Goal: Task Accomplishment & Management: Complete application form

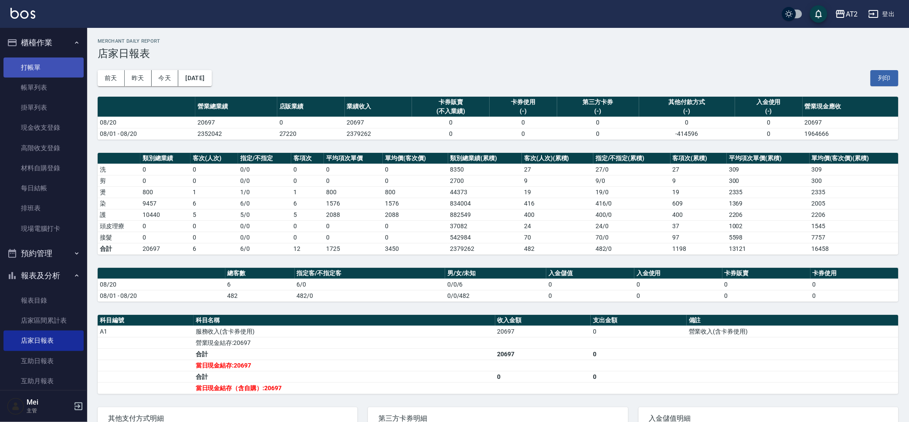
click at [61, 67] on link "打帳單" at bounding box center [43, 68] width 80 height 20
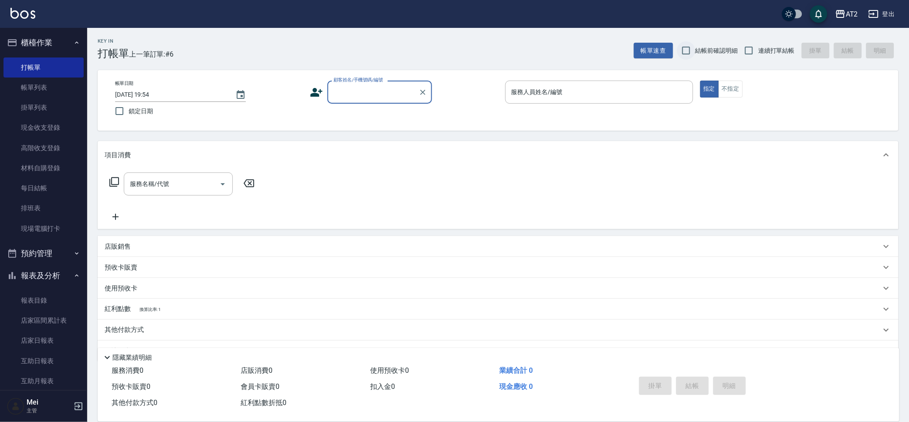
click at [693, 54] on input "結帳前確認明細" at bounding box center [686, 50] width 18 height 18
checkbox input "true"
click at [761, 56] on label "連續打單結帳" at bounding box center [767, 50] width 55 height 18
click at [758, 56] on input "連續打單結帳" at bounding box center [749, 50] width 18 height 18
checkbox input "true"
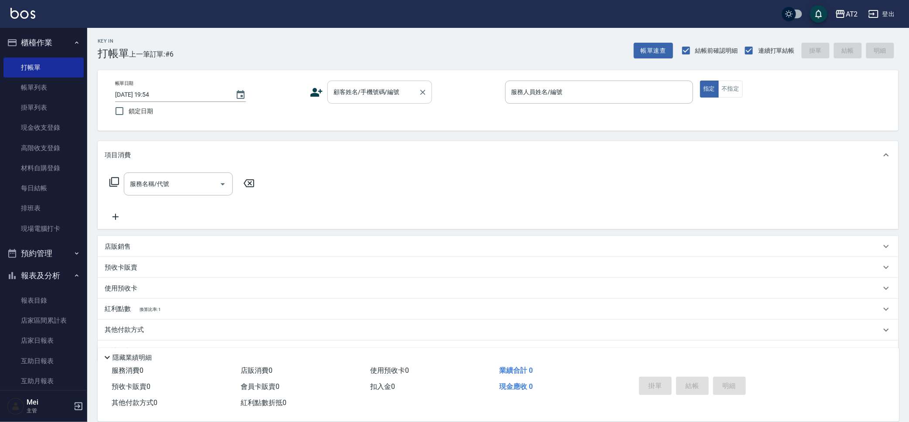
click at [370, 95] on div "顧客姓名/手機號碼/編號 顧客姓名/手機號碼/編號" at bounding box center [379, 92] width 105 height 23
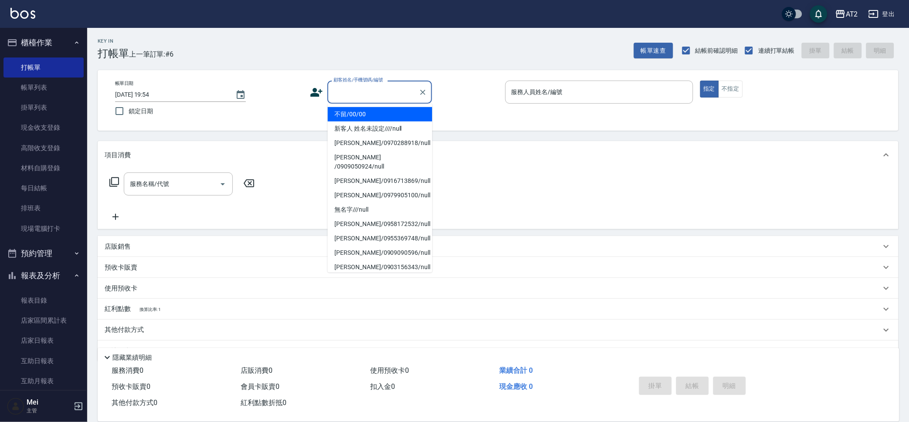
click at [390, 120] on li "不留/00/00" at bounding box center [380, 114] width 105 height 14
type input "不留/00/00"
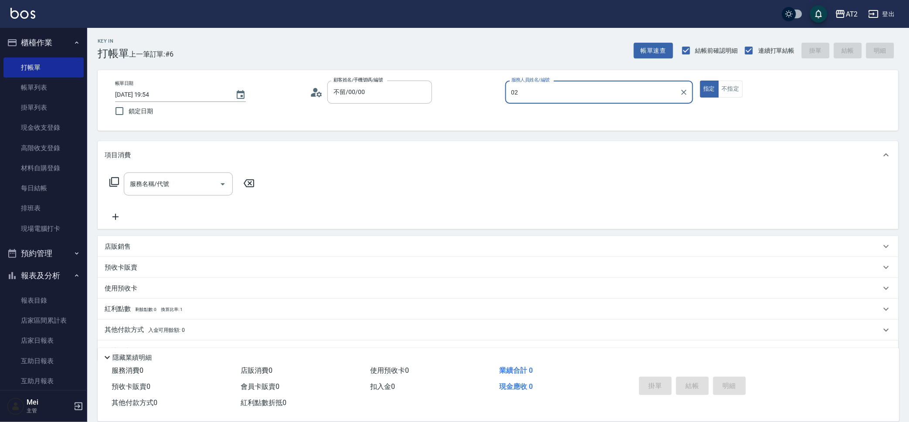
type input "02"
type button "true"
type input "Morgan-02"
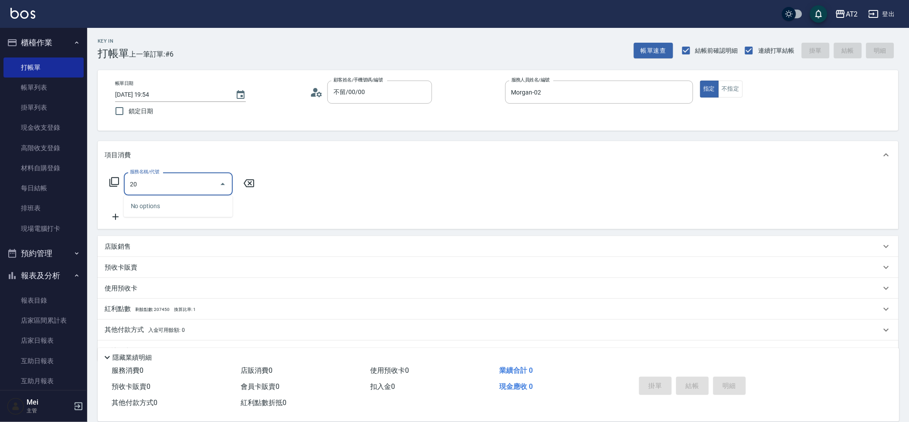
type input "201"
type input "20"
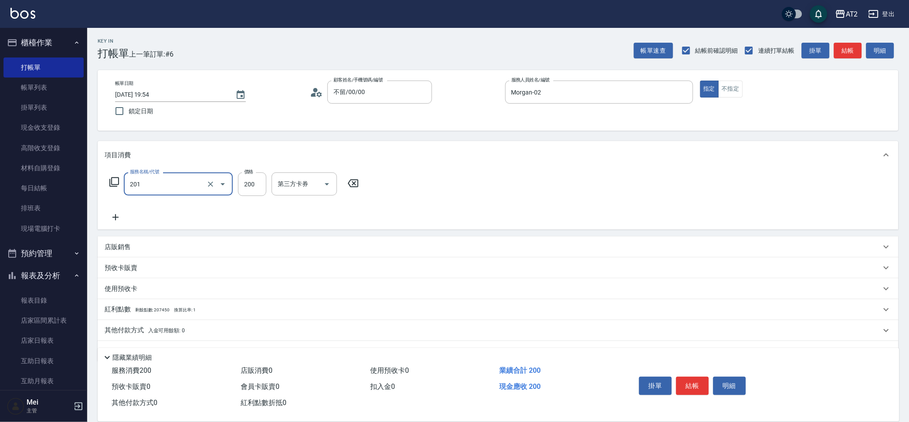
type input "洗髮(201)"
type input "0"
type input "30"
type input "300"
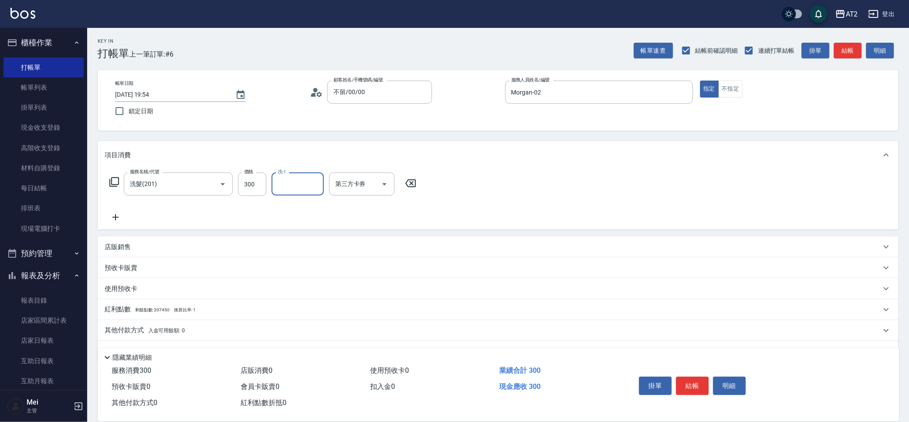
type input "6"
type input "小安-30"
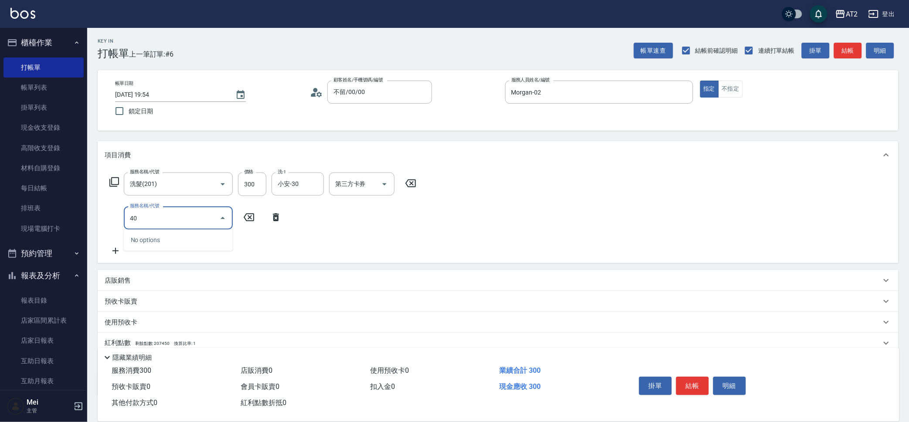
type input "401"
type input "50"
type input "剪髮(401)"
type input "3"
type input "30"
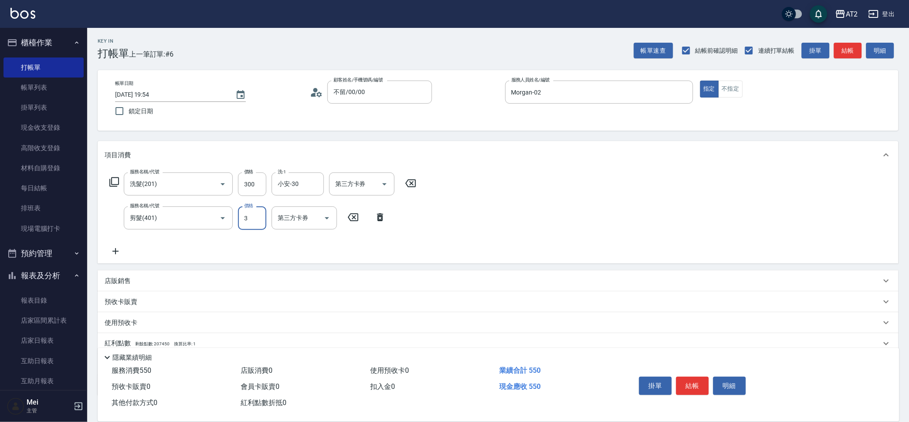
type input "30"
type input "60"
type input "300"
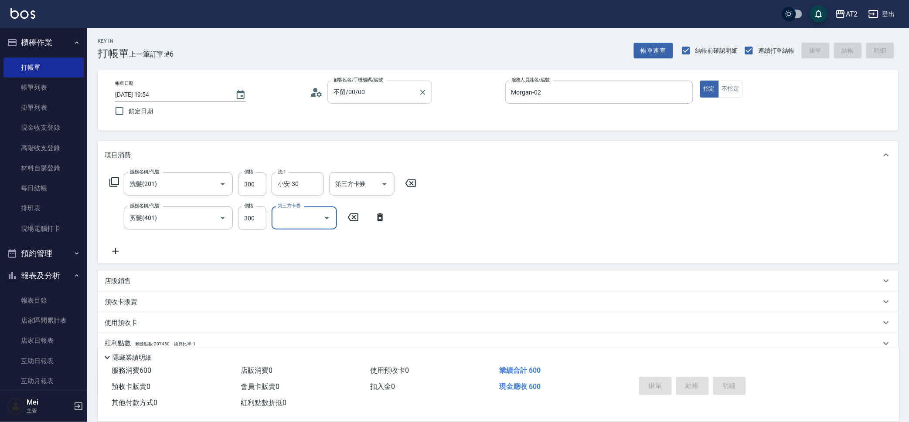
type input "[DATE] 19:55"
type input "0"
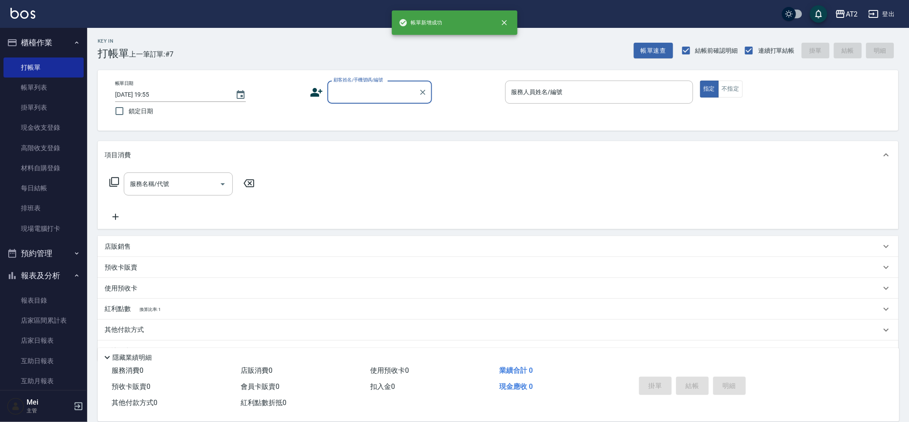
click at [371, 90] on input "顧客姓名/手機號碼/編號" at bounding box center [373, 92] width 84 height 15
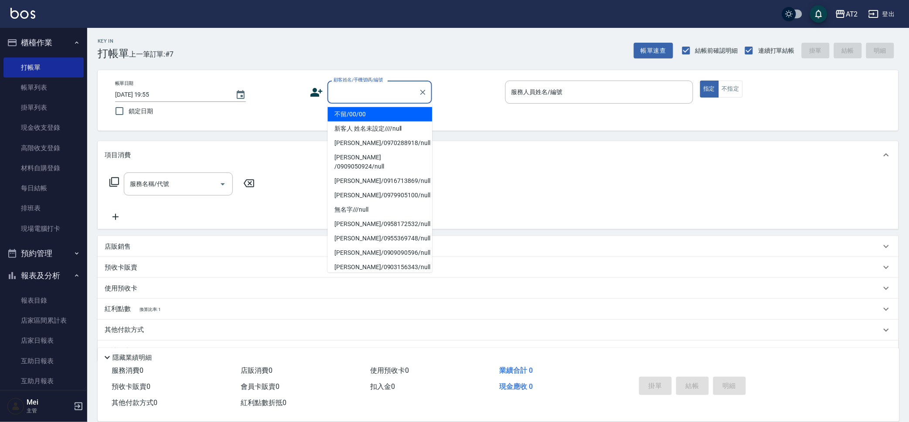
click at [383, 109] on li "不留/00/00" at bounding box center [380, 114] width 105 height 14
type input "不留/00/00"
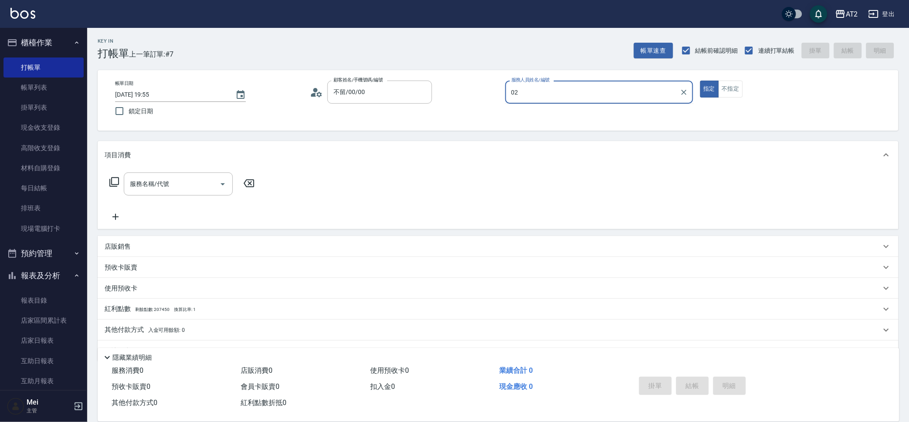
type input "Morgan-02"
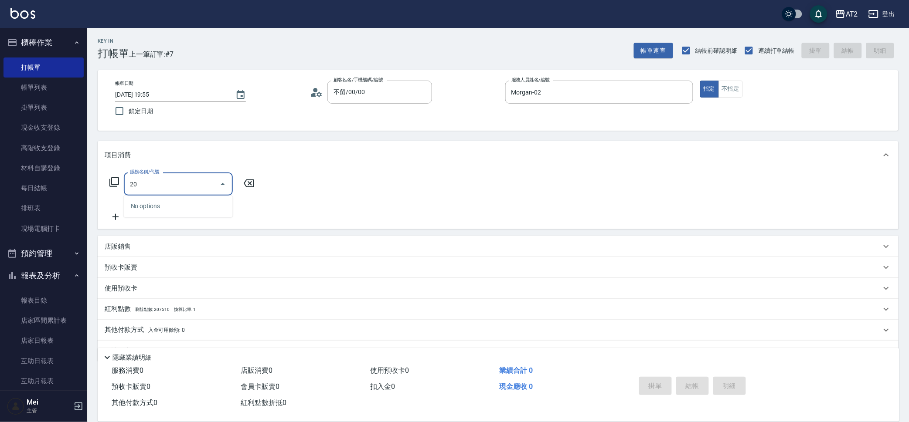
type input "201"
type input "20"
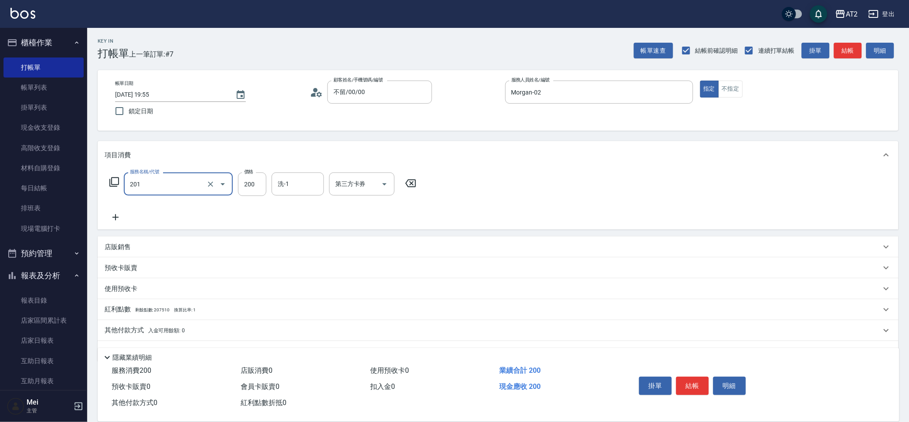
type input "洗髮(201)"
type input "0"
type input "30"
type input "300"
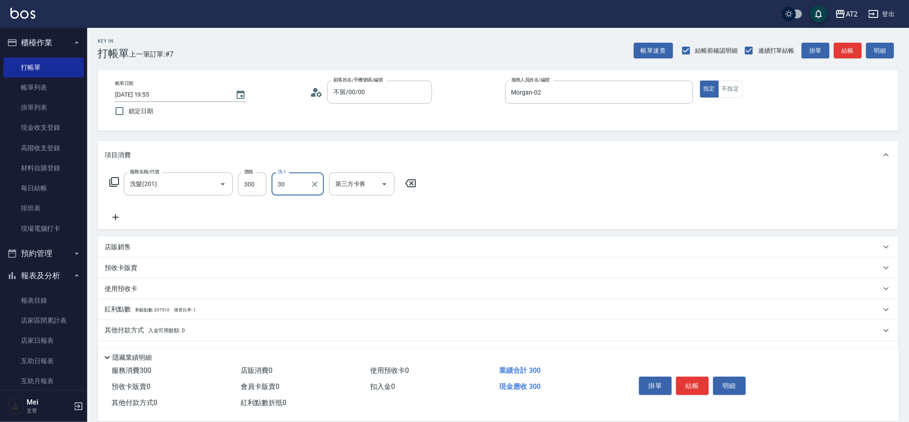
type input "小安-30"
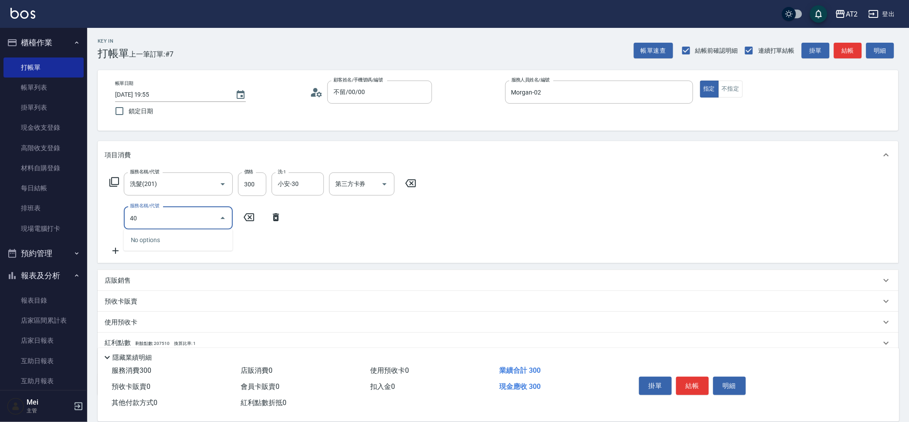
type input "401"
type input "50"
type input "剪髮(401)"
type input "30"
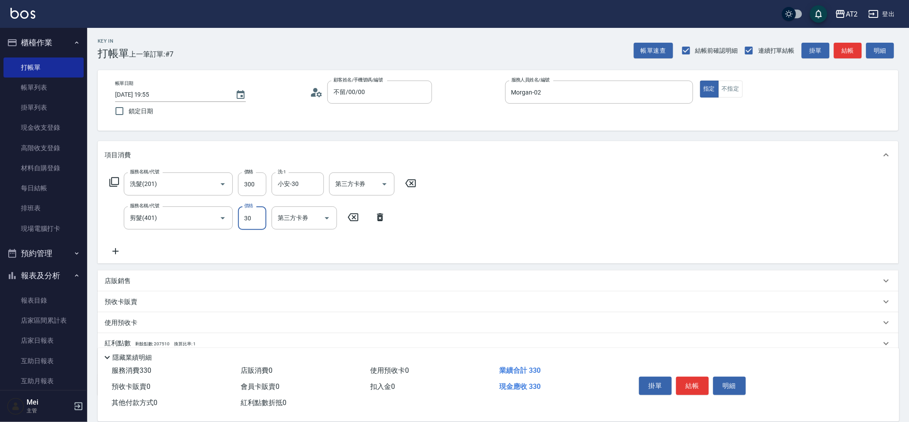
type input "60"
type input "300"
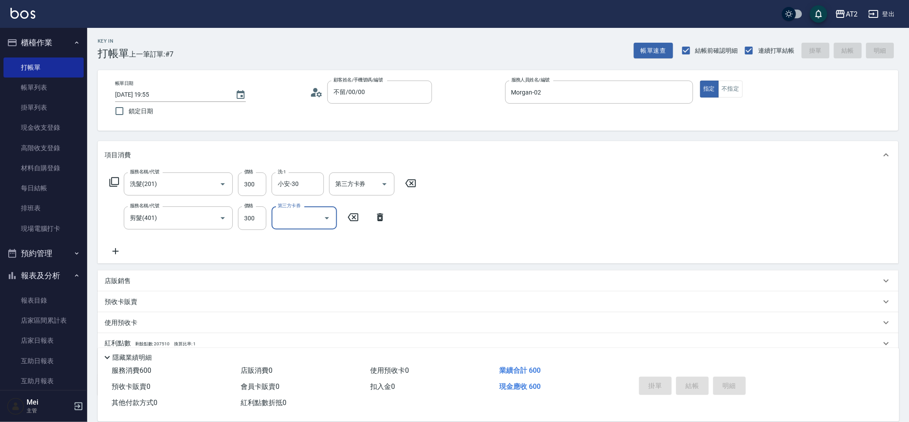
type input "[DATE] 19:56"
type input "0"
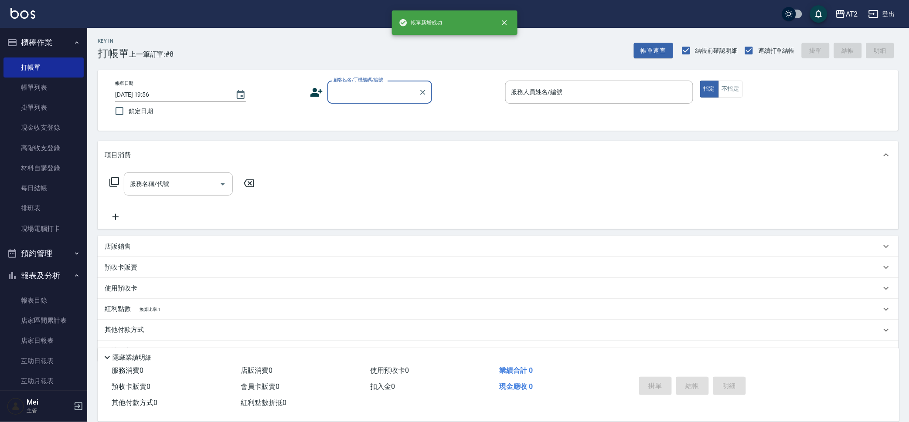
click at [389, 85] on input "顧客姓名/手機號碼/編號" at bounding box center [373, 92] width 84 height 15
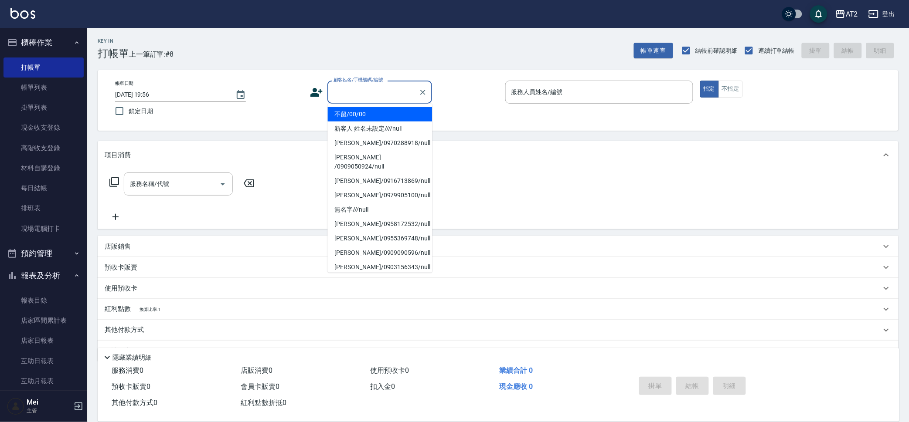
click at [380, 114] on li "不留/00/00" at bounding box center [380, 114] width 105 height 14
type input "不留/00/00"
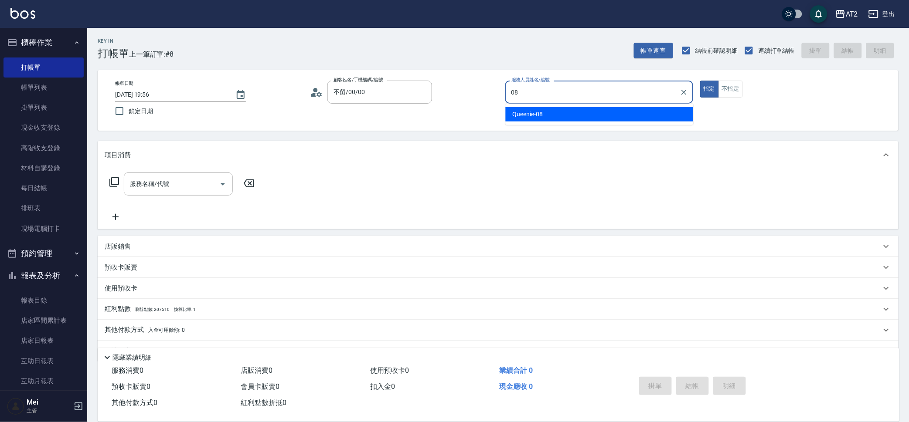
type input "Queenie-08"
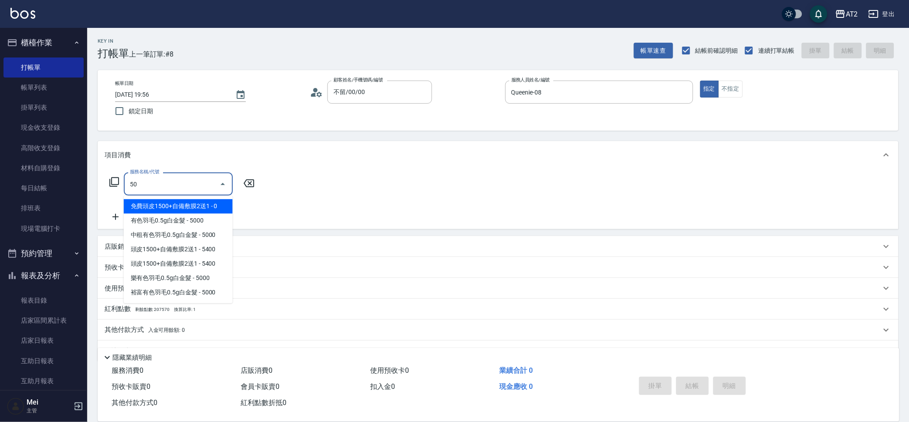
type input "501"
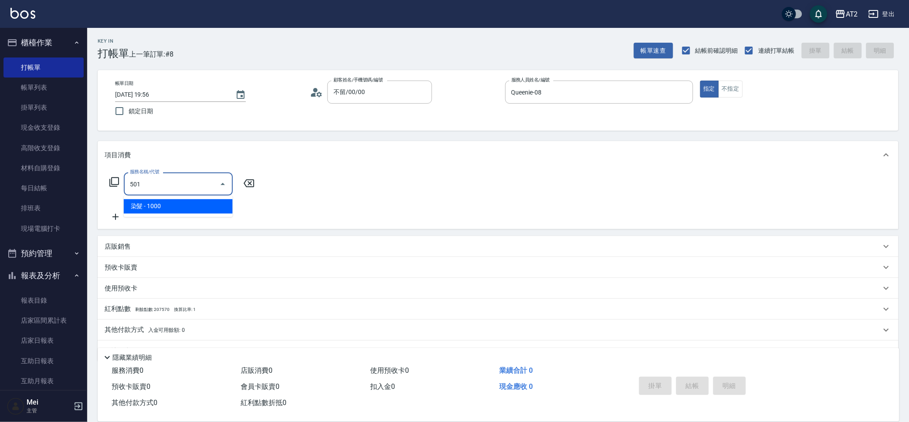
type input "100"
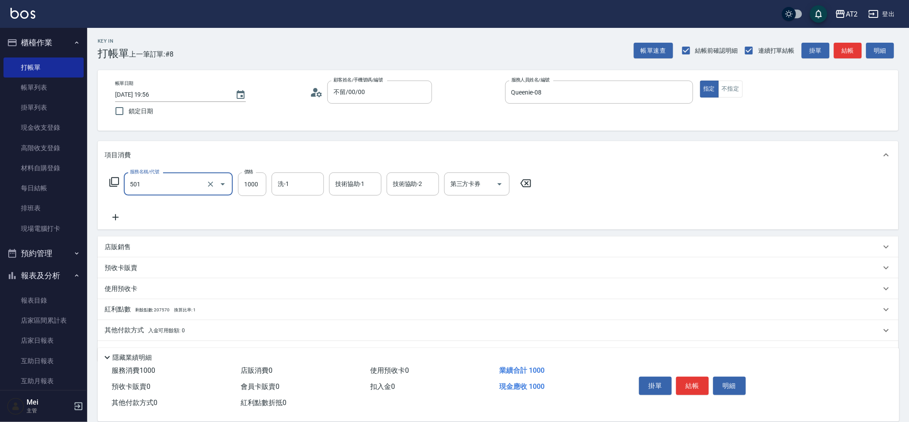
type input "染髮(501)"
type input "2"
type input "0"
type input "27"
type input "20"
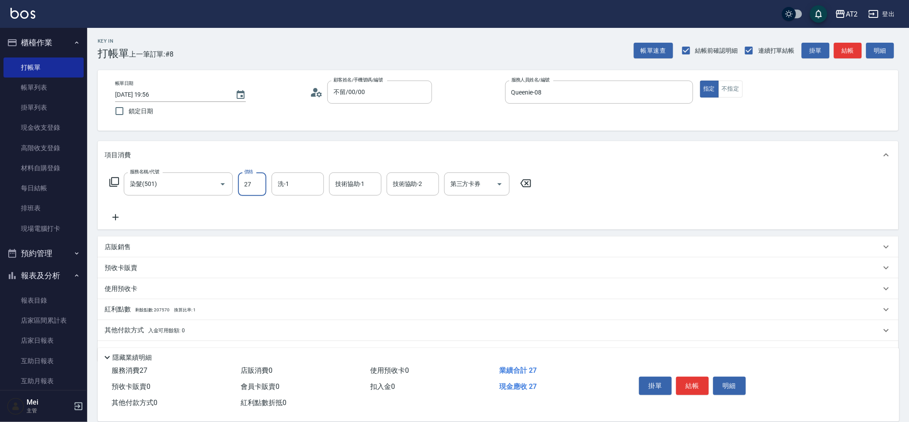
type input "279"
type input "270"
type input "2799"
type input "小潔-34"
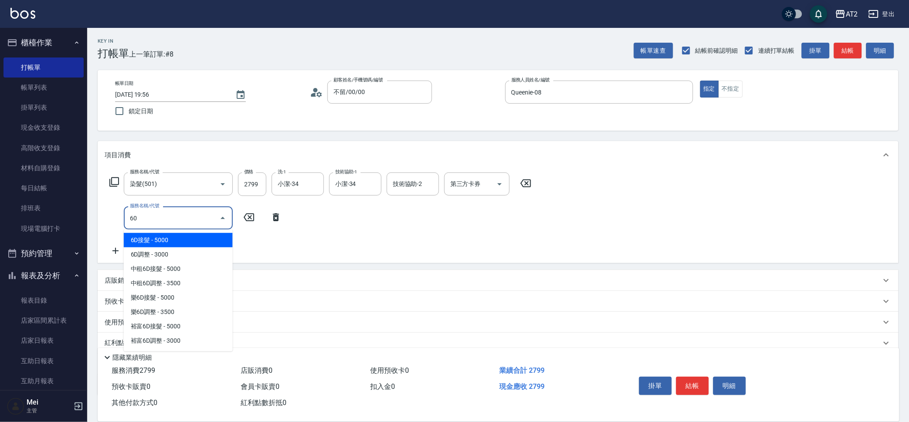
type input "601"
type input "370"
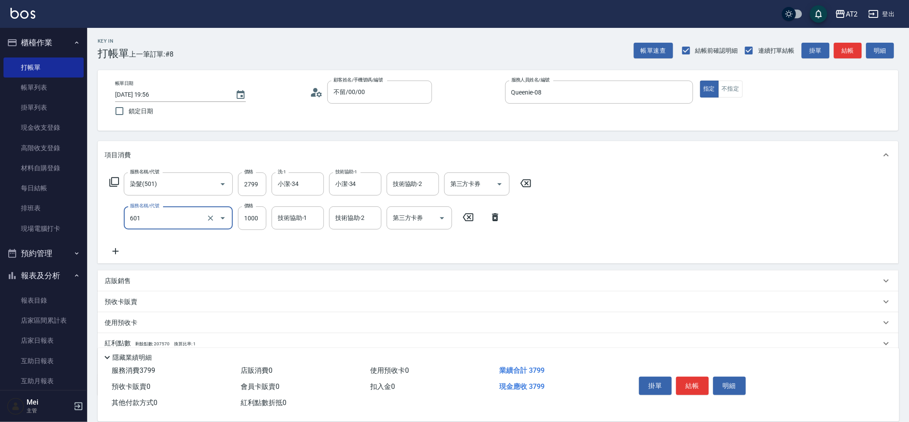
type input "自備護髮(601)"
type input "280"
type input "24"
type input "300"
type input "240"
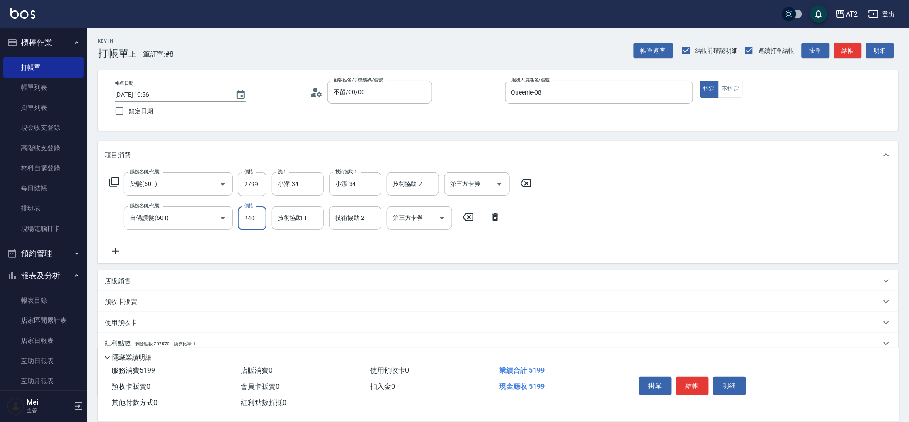
type input "510"
type input "2400"
type input "2"
type input "小潔-34"
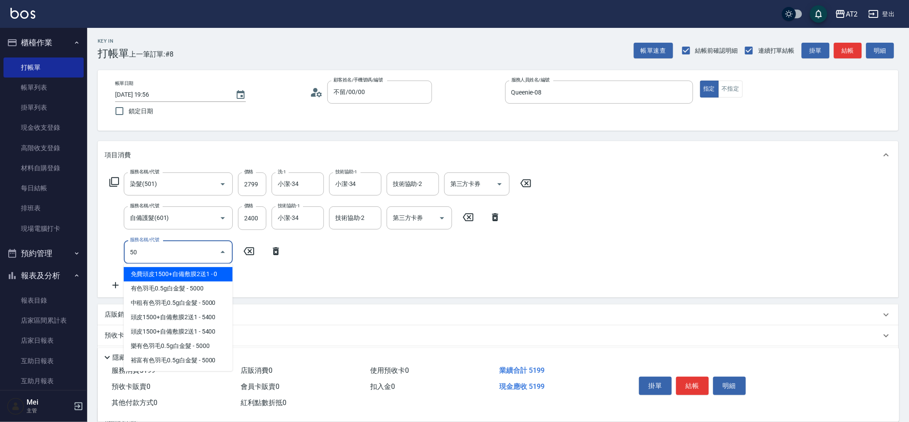
type input "502"
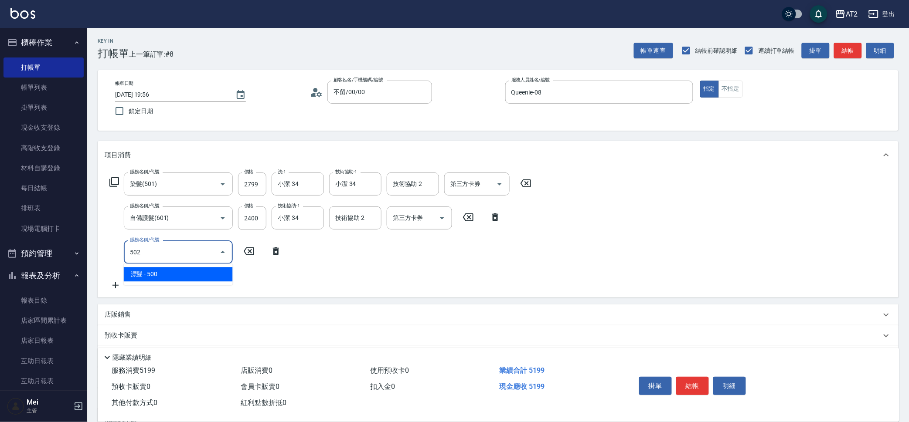
type input "560"
type input "漂髮(502)"
type input "0"
type input "510"
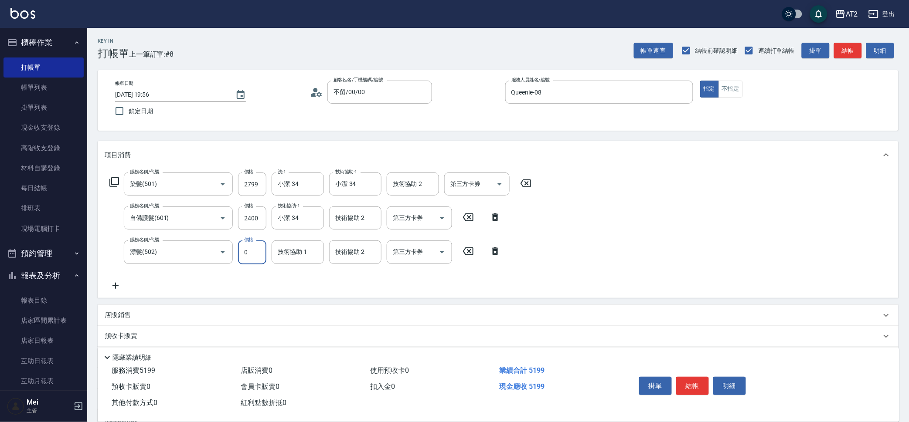
type input "0"
type input "小潔-34"
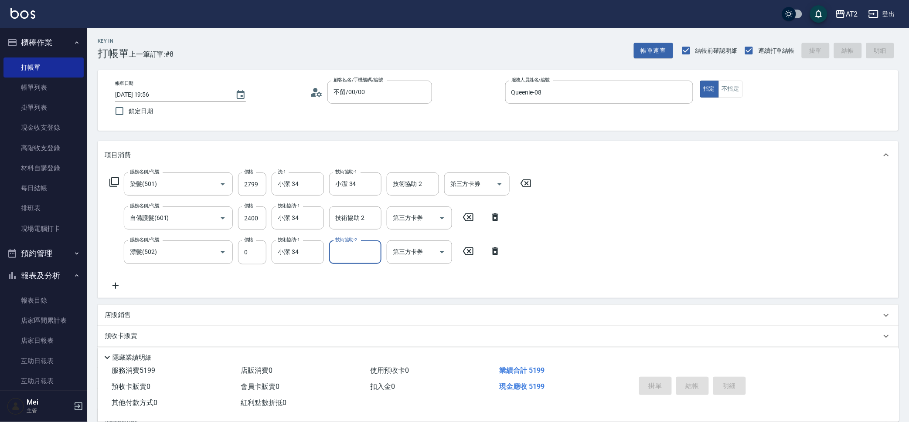
type input "0"
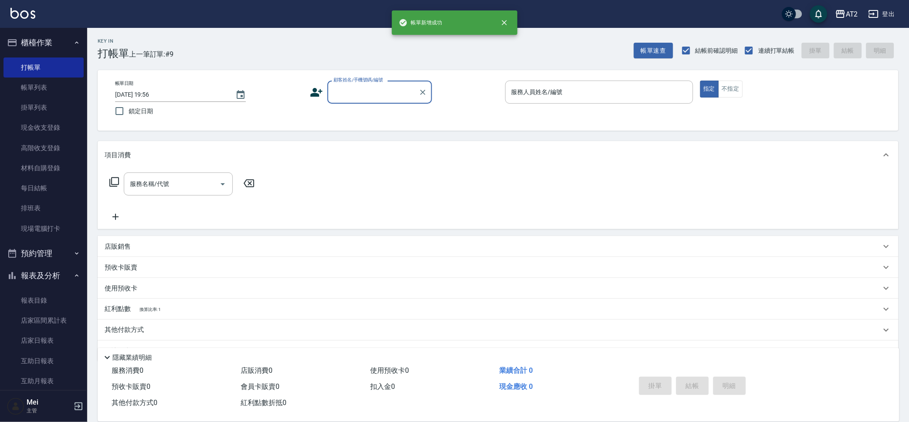
click at [384, 95] on input "顧客姓名/手機號碼/編號" at bounding box center [373, 92] width 84 height 15
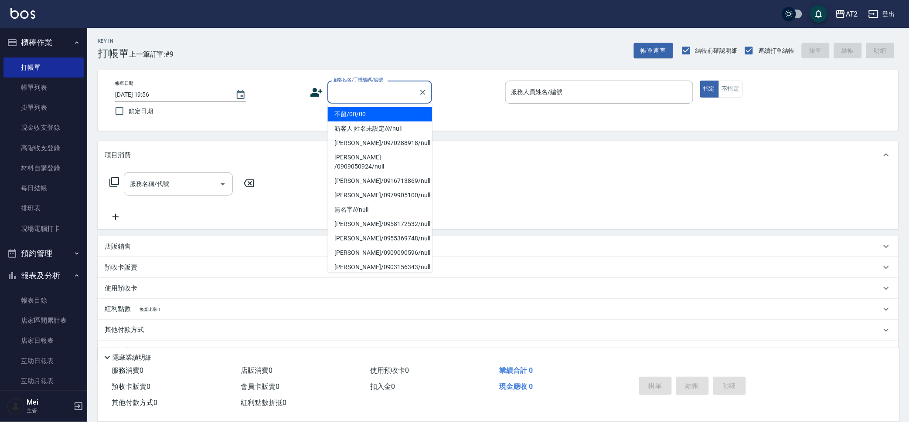
click at [373, 109] on li "不留/00/00" at bounding box center [380, 114] width 105 height 14
type input "不留/00/00"
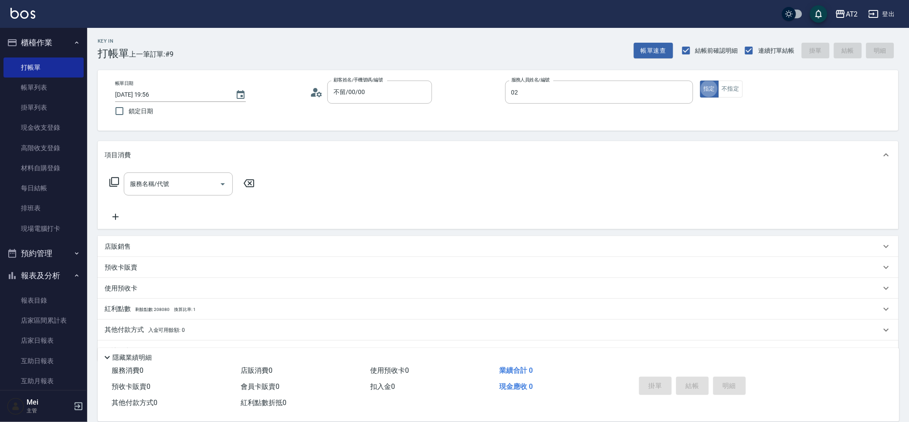
type input "Morgan-02"
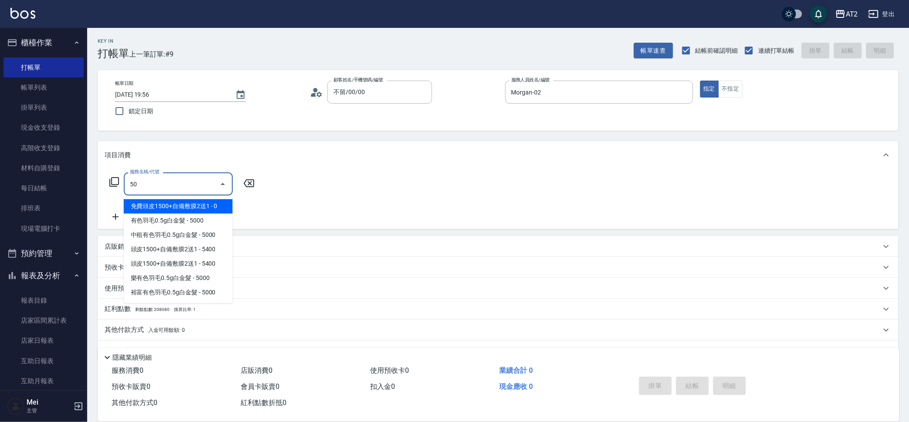
type input "501"
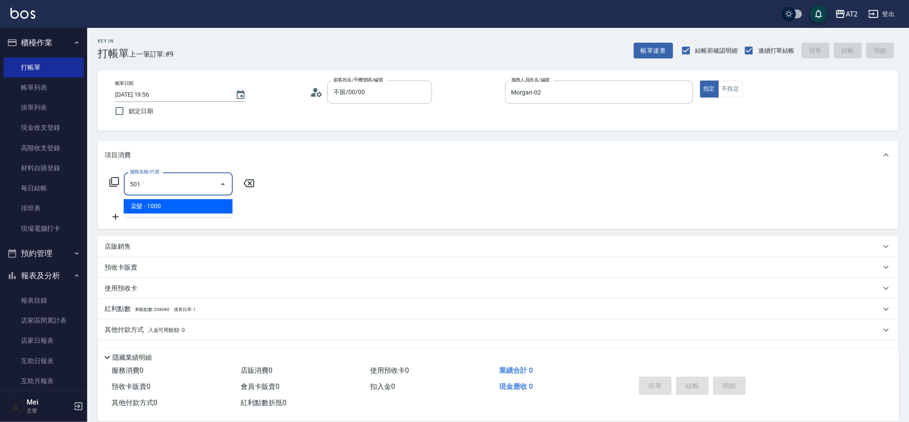
type input "100"
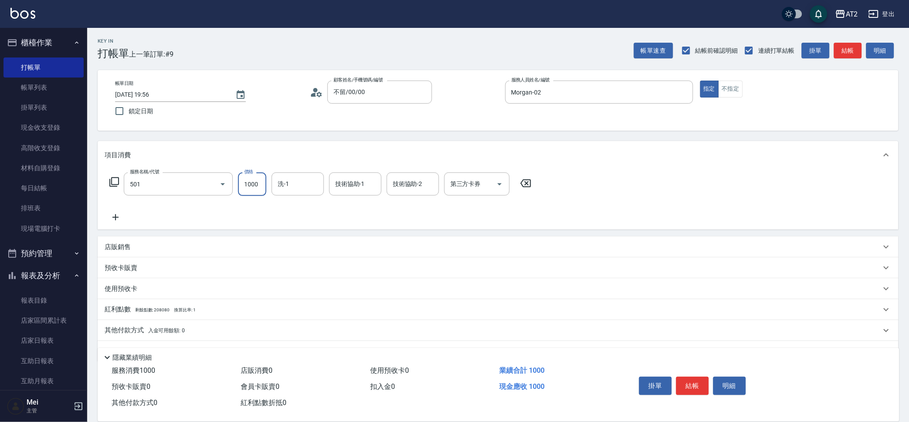
type input "染髮(501)"
type input "0"
type input "小安-30"
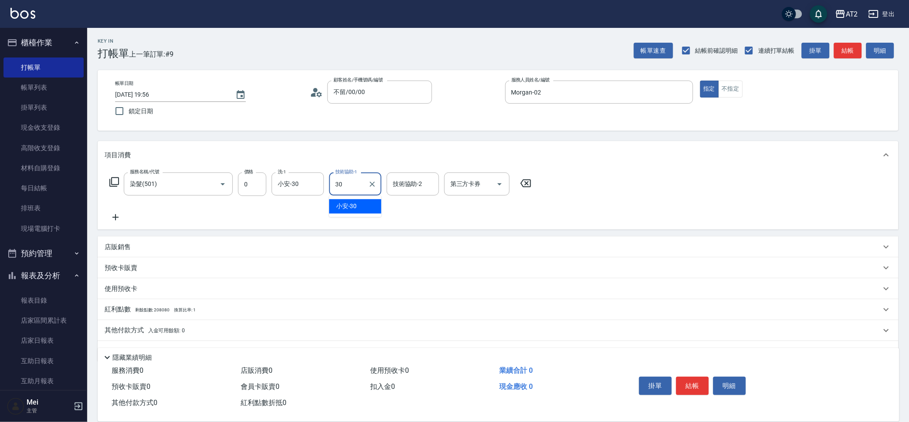
type input "小安-30"
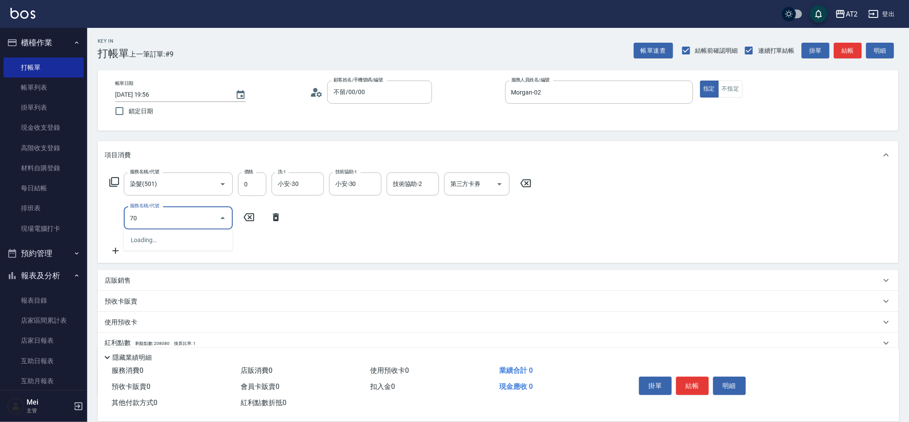
type input "705"
type input "500"
type input "新羽毛鉑金接髮調整(705)"
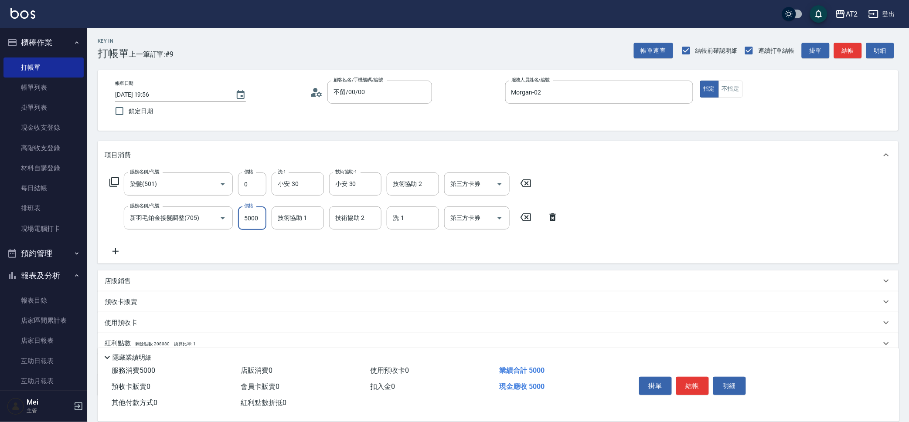
type input "0"
type input "450"
type input "4500"
type input "小安-30"
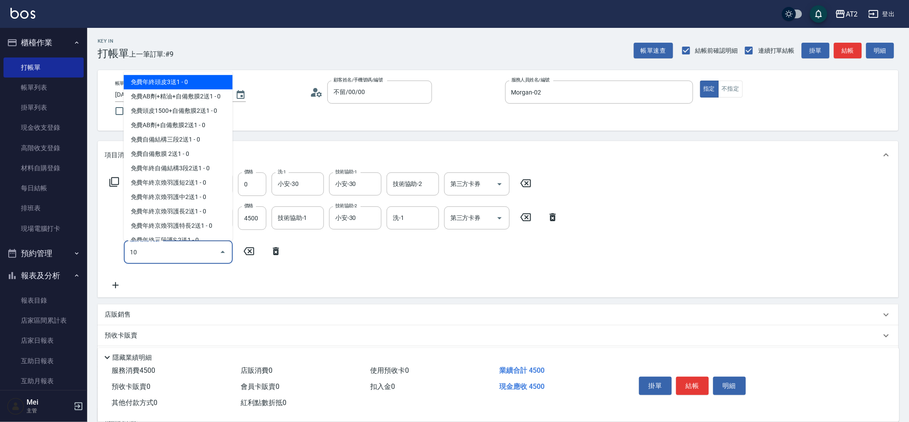
type input "101"
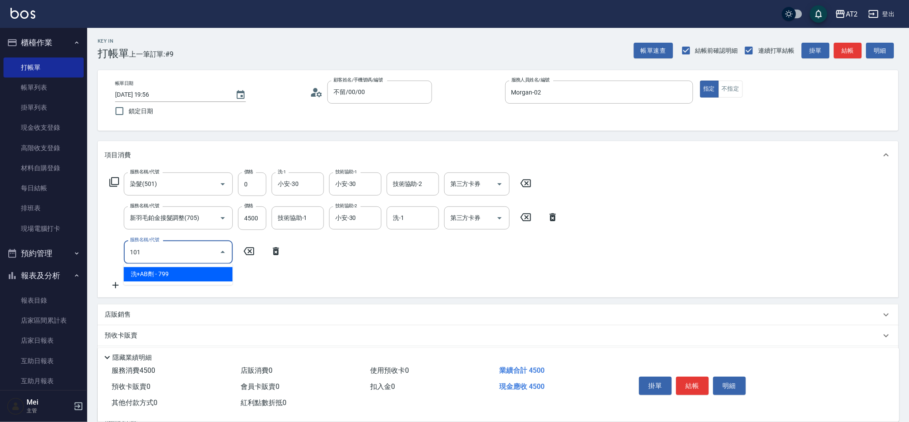
type input "520"
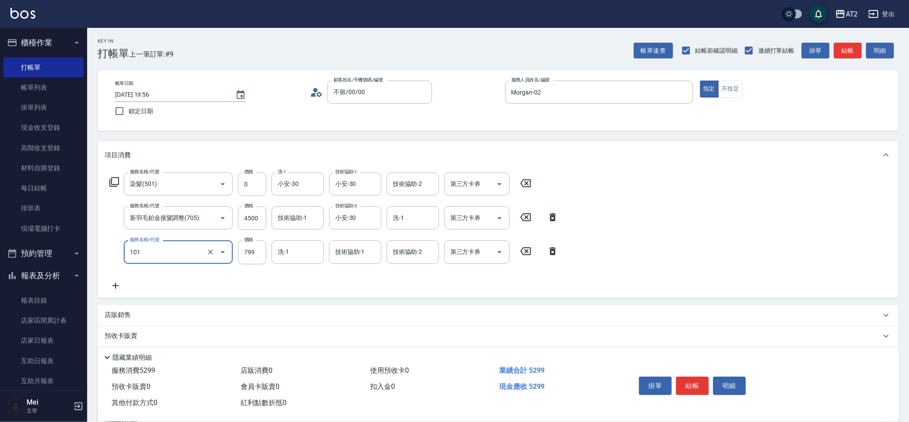
type input "洗+AB劑(101)"
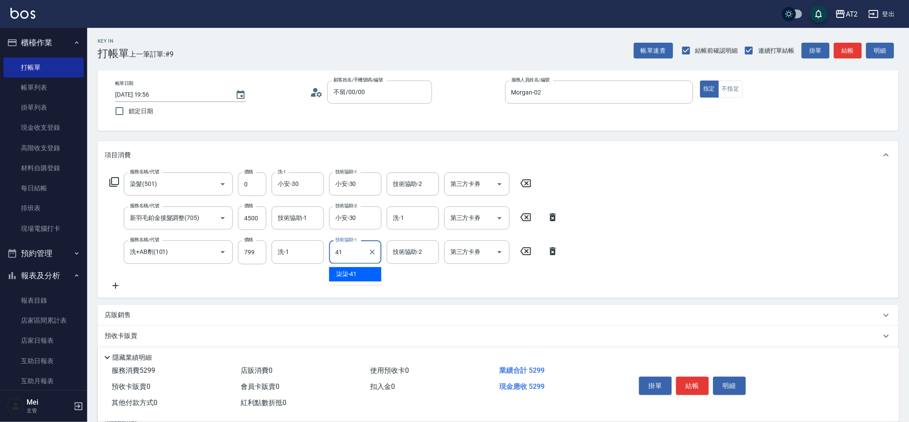
type input "柒柒-41"
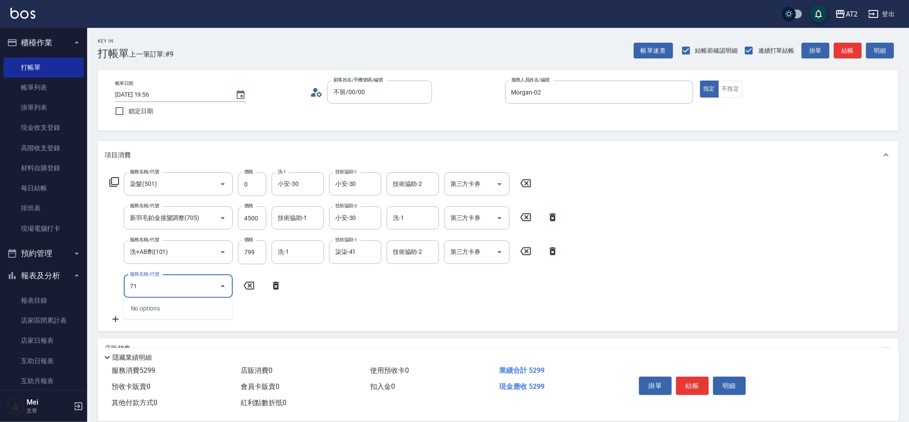
type input "714"
type input "670"
type input "單拆/單串(714)"
type input "520"
type input "0"
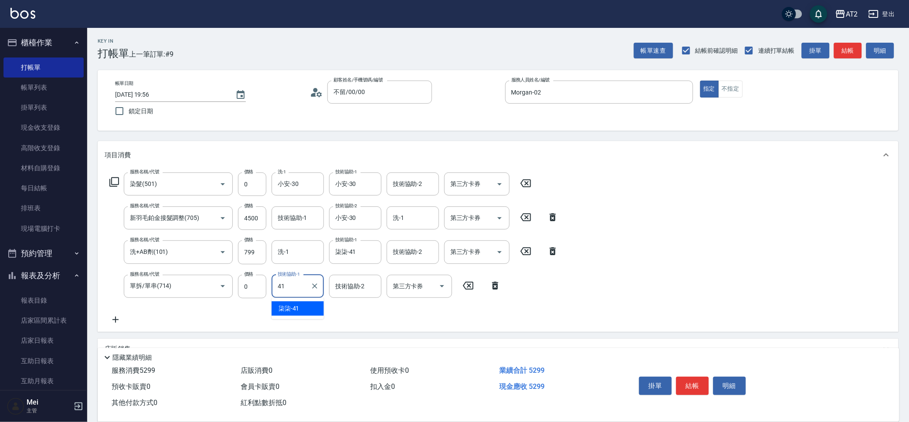
type input "柒柒-41"
click at [373, 213] on button "Clear" at bounding box center [372, 218] width 12 height 12
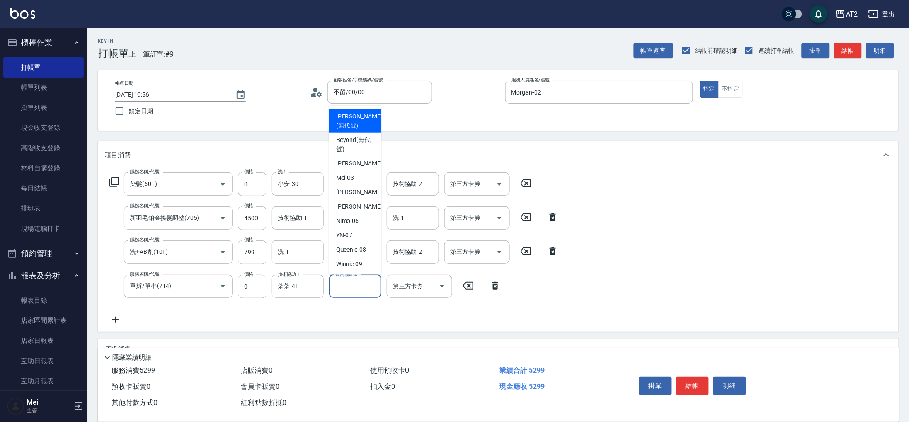
click at [360, 292] on input "技術協助-2" at bounding box center [355, 286] width 44 height 15
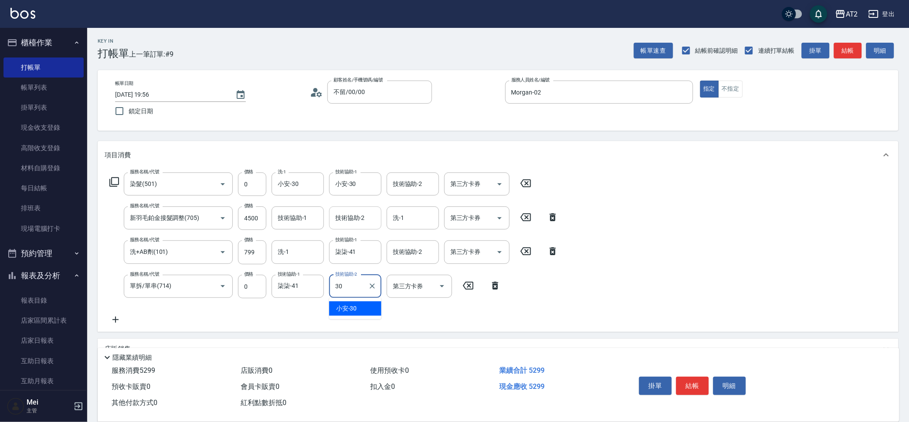
type input "小安-30"
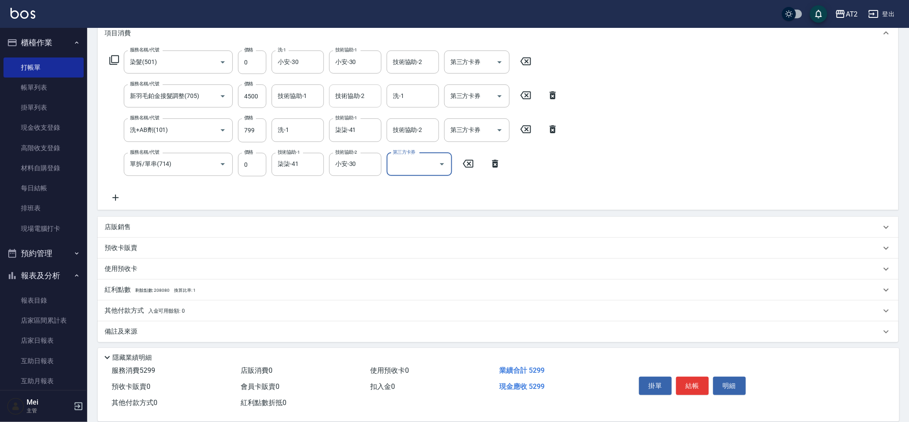
scroll to position [124, 0]
click at [207, 315] on div "其他付款方式 入金可用餘額: 0" at bounding box center [498, 309] width 801 height 21
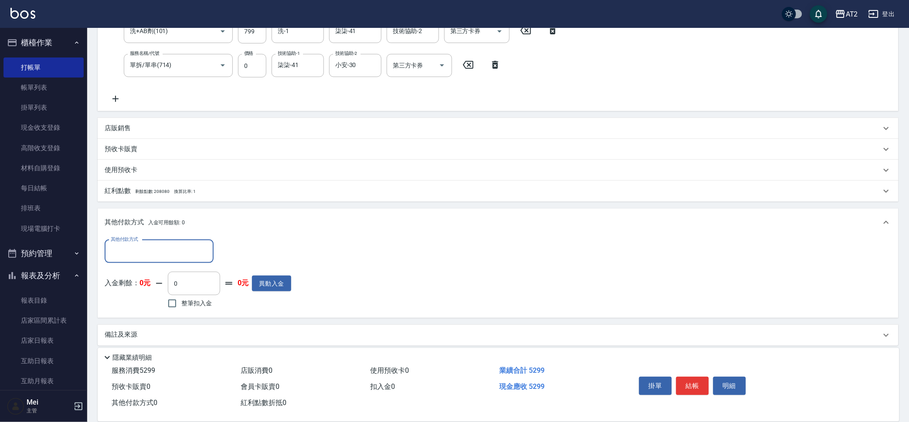
scroll to position [222, 0]
click at [191, 246] on input "其他付款方式" at bounding box center [159, 250] width 101 height 15
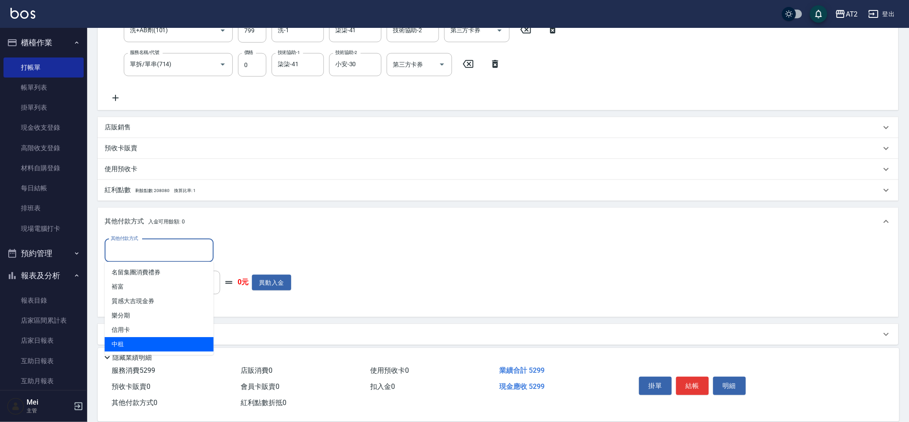
click at [182, 342] on span "中租" at bounding box center [159, 345] width 109 height 14
type input "中租"
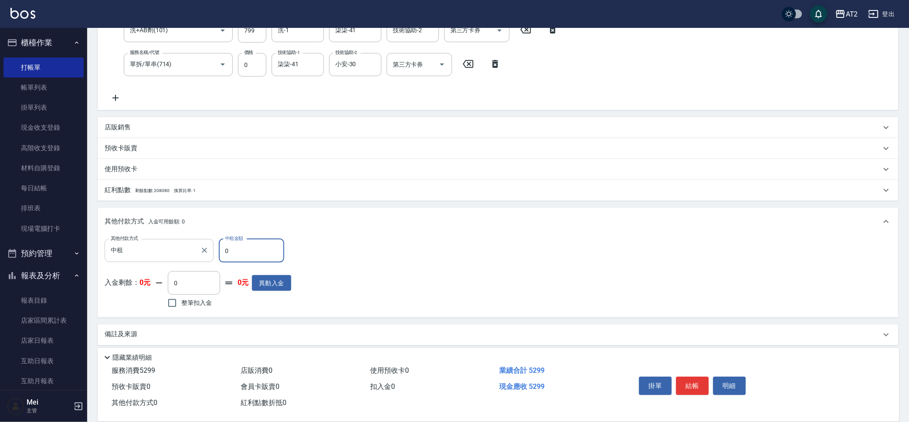
drag, startPoint x: 185, startPoint y: 254, endPoint x: 150, endPoint y: 255, distance: 34.9
click at [158, 255] on div "其他付款方式 中租 其他付款方式 中租金額 0 中租金額" at bounding box center [198, 251] width 187 height 24
type input "52"
type input "470"
type input "529"
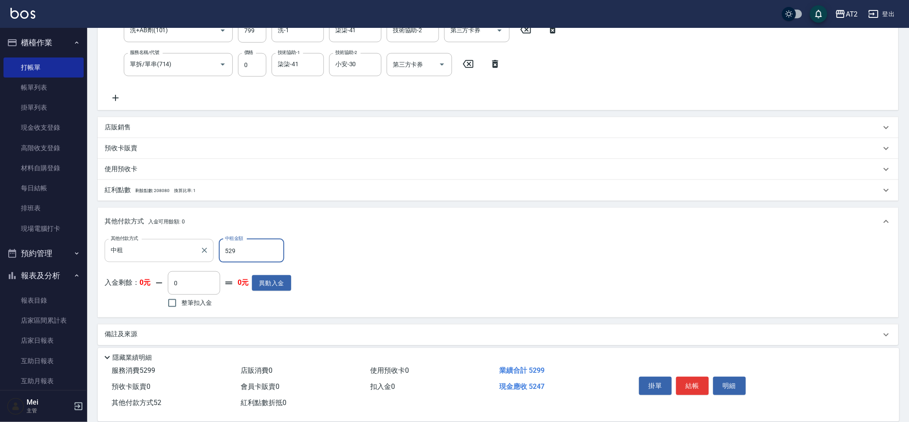
type input "0"
type input "5299"
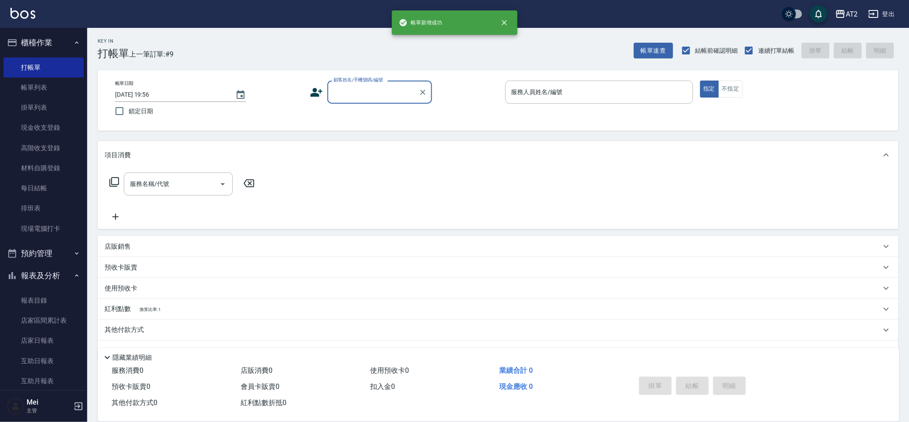
scroll to position [0, 0]
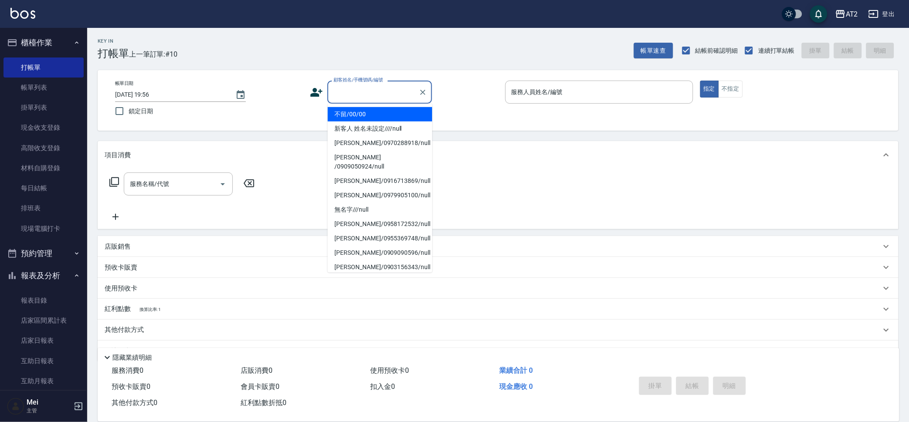
click at [352, 96] on input "顧客姓名/手機號碼/編號" at bounding box center [373, 92] width 84 height 15
click at [355, 118] on li "不留/00/00" at bounding box center [380, 114] width 105 height 14
type input "不留/00/00"
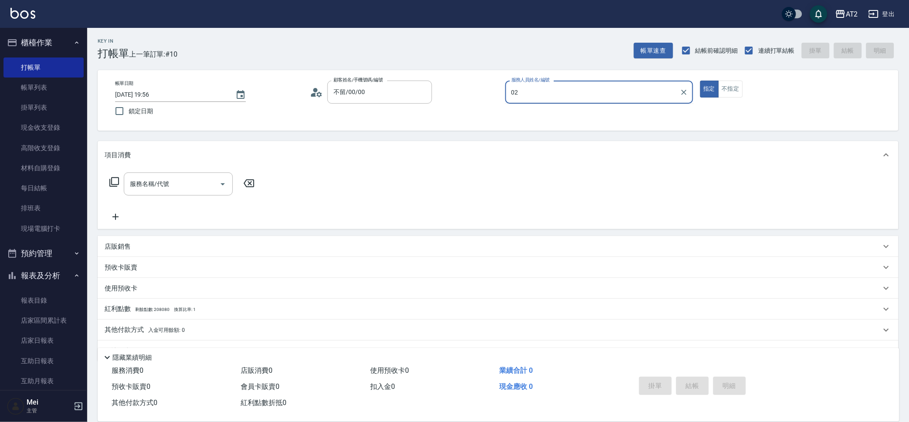
type input "Morgan-02"
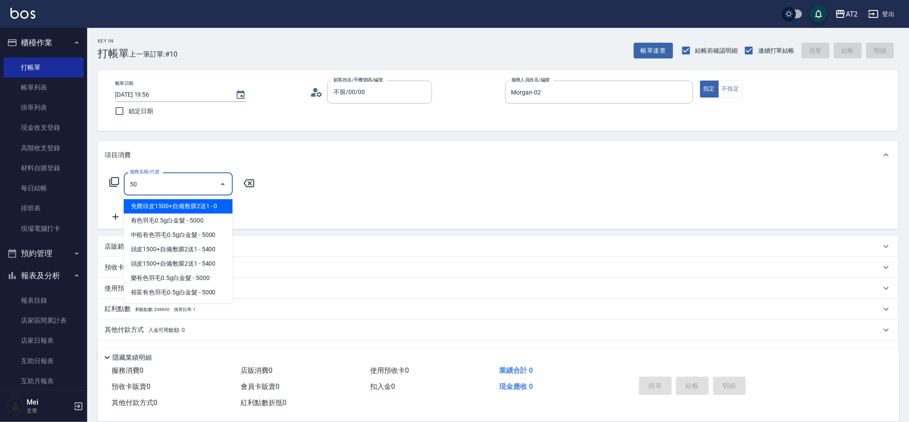
type input "501"
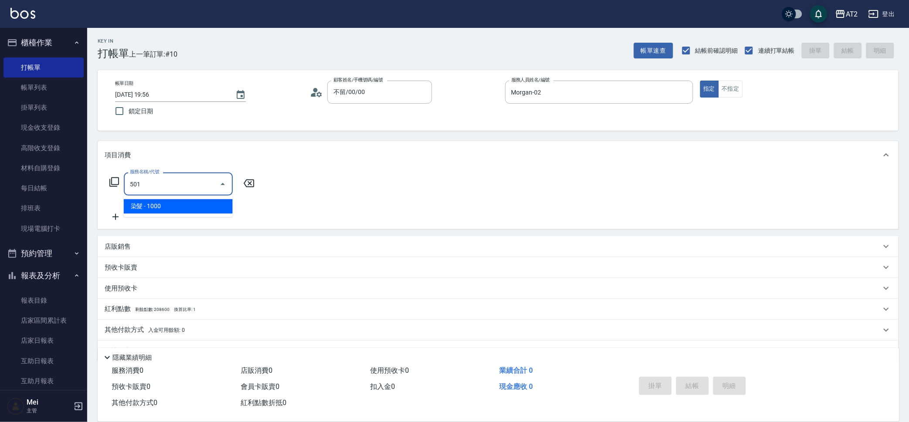
type input "100"
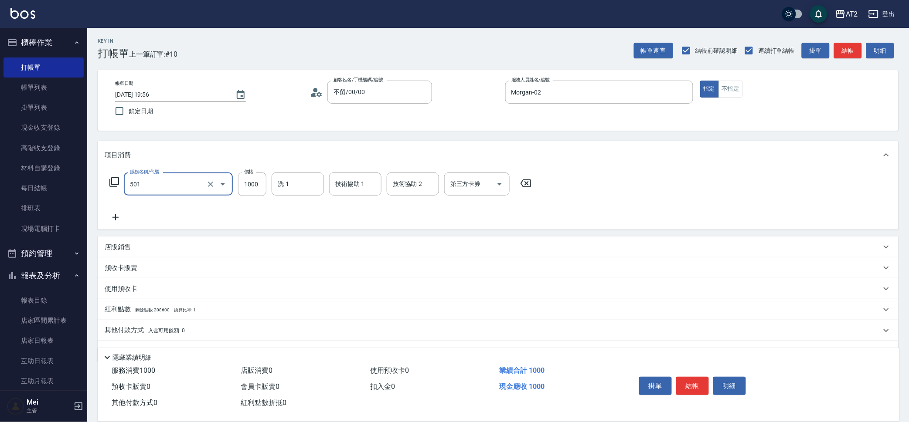
type input "染髮(501)"
type input "小安-30"
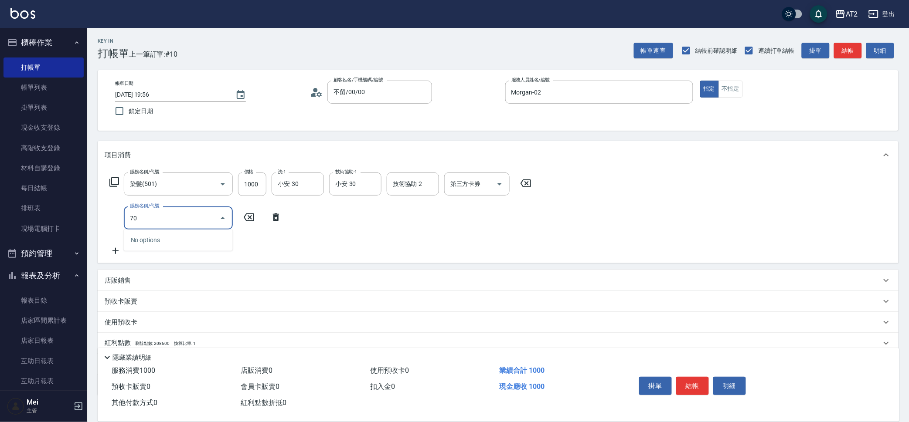
type input "705"
type input "600"
type input "新羽毛鉑金接髮調整(705)"
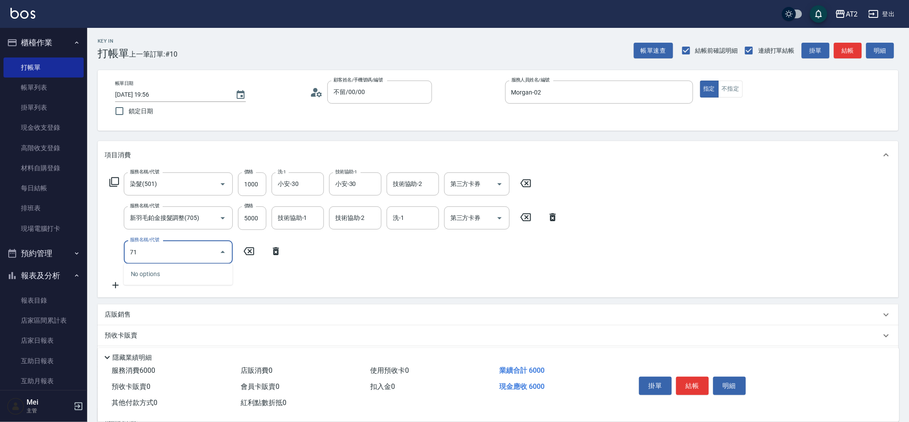
type input "714"
type input "750"
type input "單拆/單串(714)"
type input "600"
type input "0"
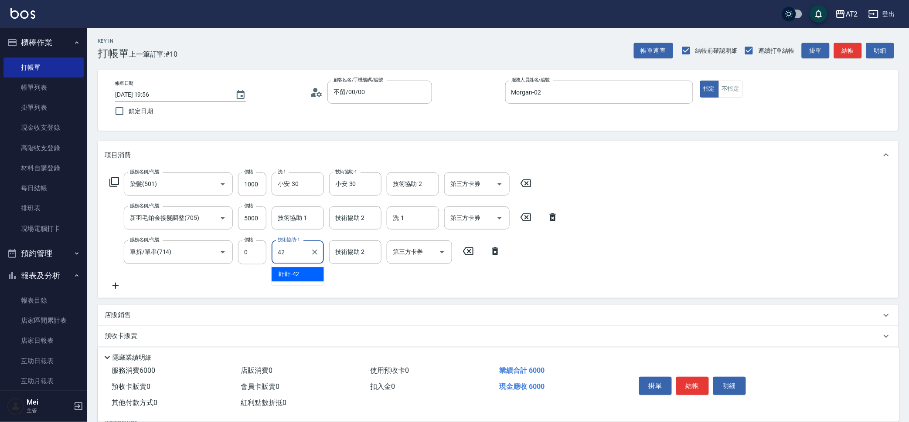
type input "軒軒-42"
click at [315, 252] on icon "Clear" at bounding box center [314, 252] width 5 height 5
type input "宣宣-40"
type input "小安-30"
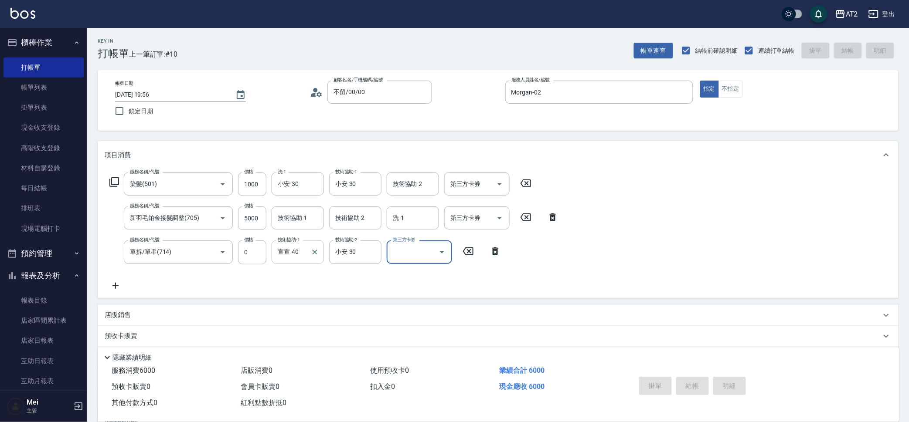
type input "[DATE] 19:57"
type input "0"
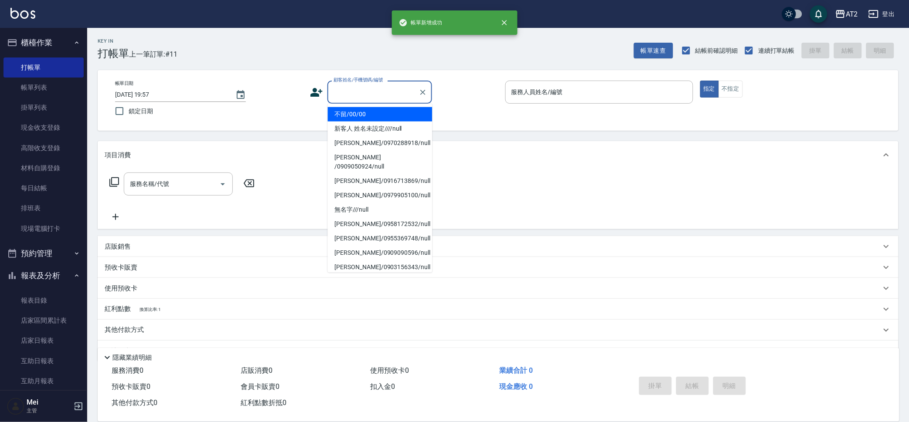
click at [394, 95] on input "顧客姓名/手機號碼/編號" at bounding box center [373, 92] width 84 height 15
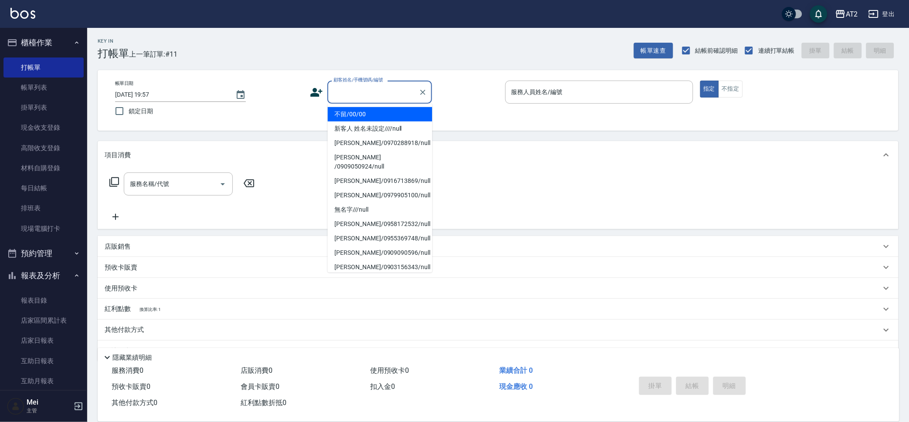
click at [394, 119] on li "不留/00/00" at bounding box center [380, 114] width 105 height 14
type input "不留/00/00"
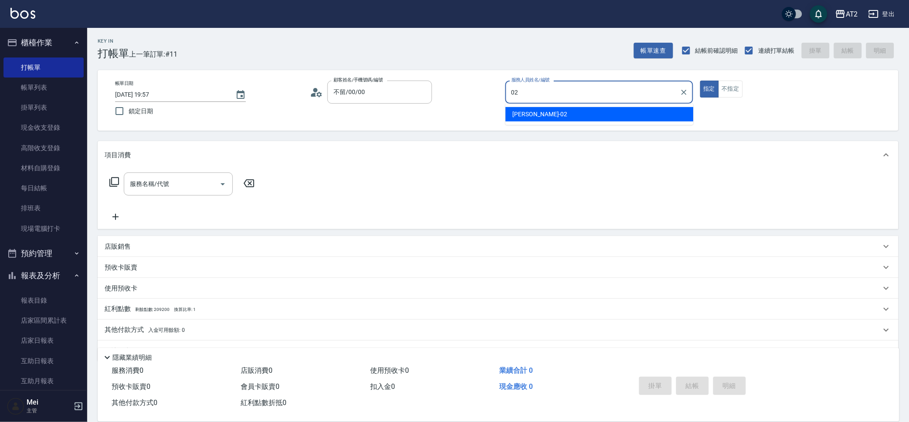
type input "Morgan-02"
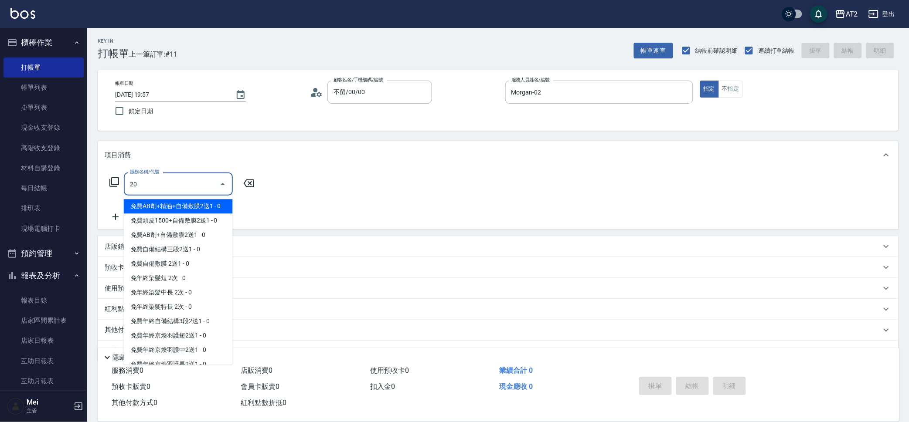
type input "201"
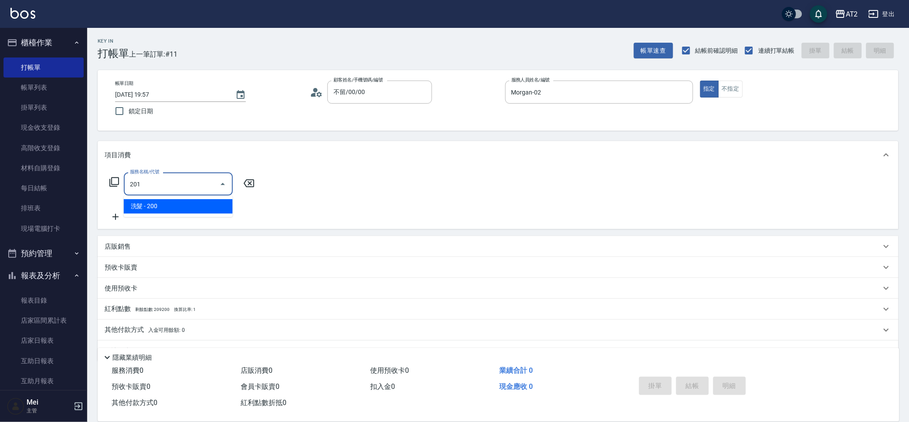
type input "20"
type input "洗髮(201)"
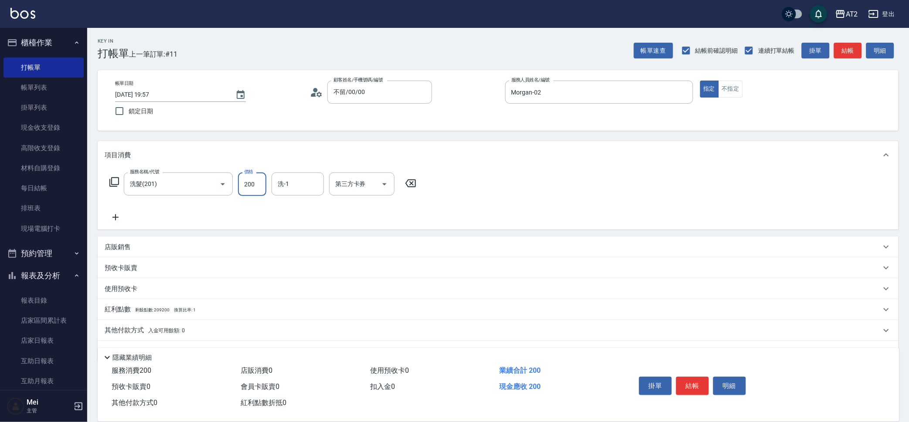
type input "0"
type input "30"
type input "300"
type input "小安-30"
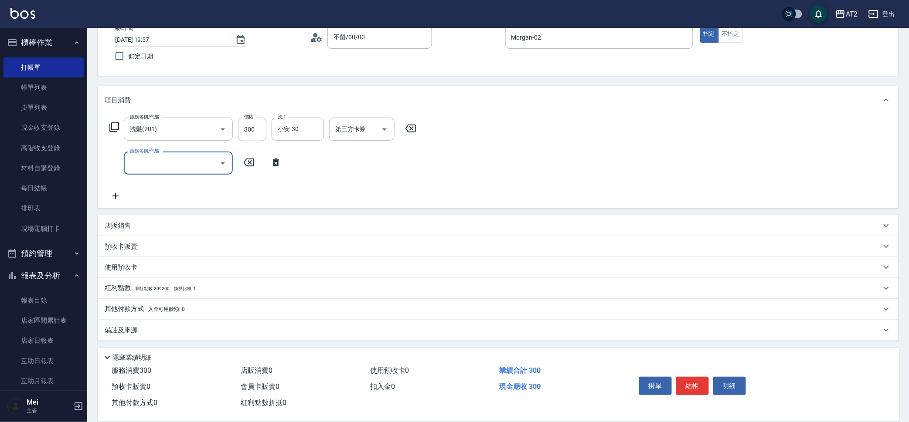
scroll to position [55, 0]
click at [192, 302] on div "其他付款方式 入金可用餘額: 0" at bounding box center [498, 309] width 801 height 21
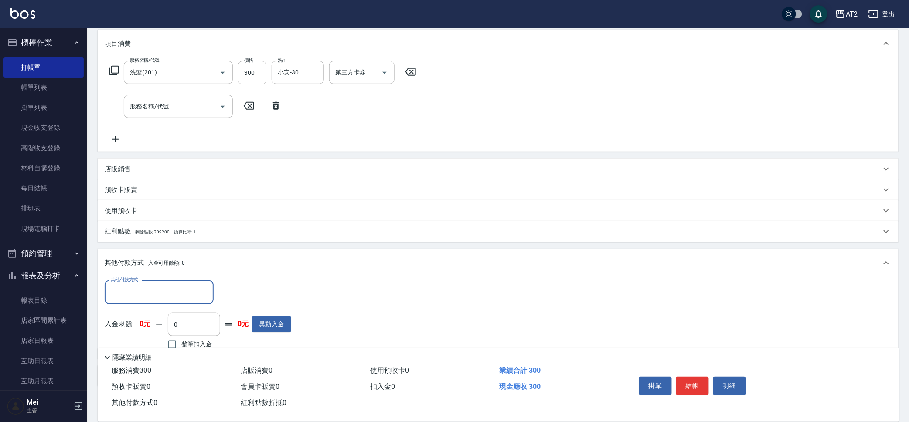
scroll to position [158, 0]
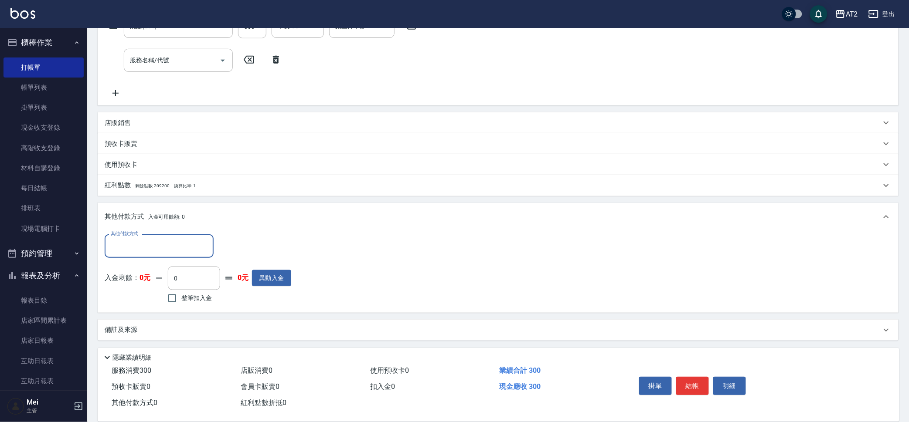
click at [171, 250] on input "其他付款方式" at bounding box center [159, 245] width 101 height 15
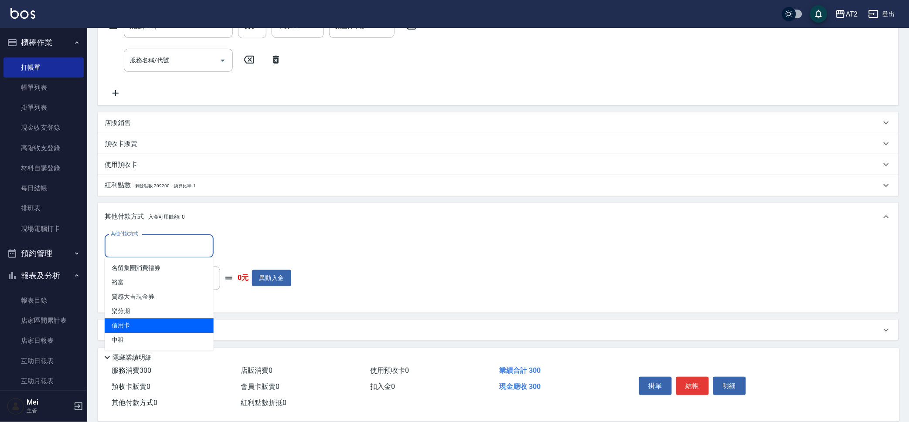
click at [153, 324] on span "信用卡" at bounding box center [159, 326] width 109 height 14
type input "信用卡"
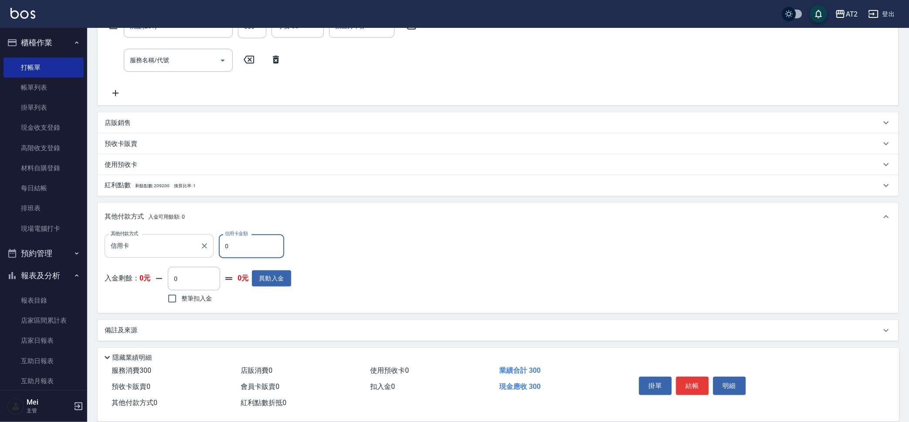
drag, startPoint x: 238, startPoint y: 247, endPoint x: 174, endPoint y: 251, distance: 63.8
click at [174, 251] on div "其他付款方式 信用卡 其他付款方式 信用卡金額 0 信用卡金額" at bounding box center [198, 246] width 187 height 24
type input "20"
type input "30"
type input "0"
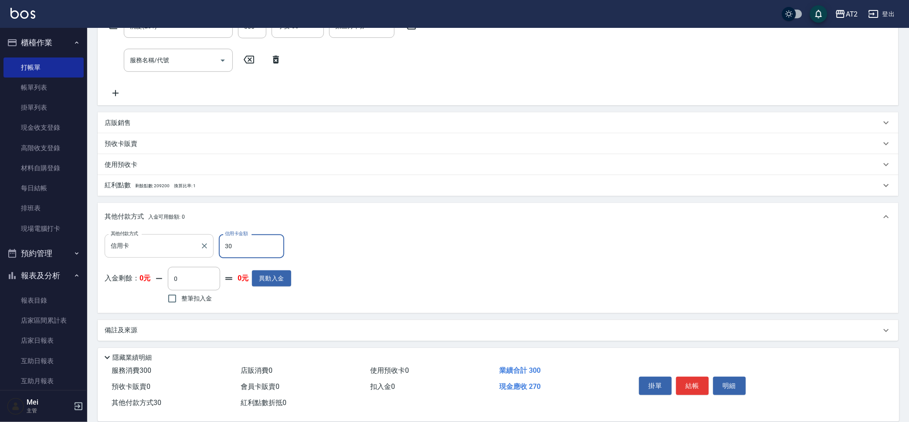
type input "300"
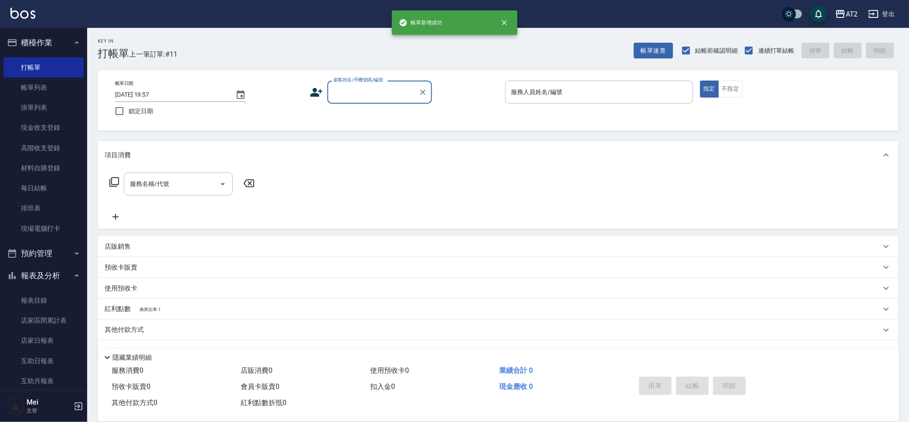
scroll to position [0, 0]
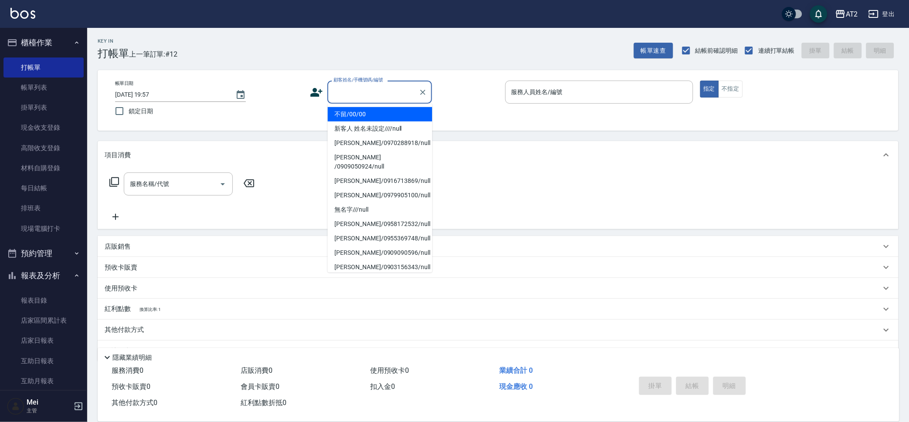
click at [386, 94] on input "顧客姓名/手機號碼/編號" at bounding box center [373, 92] width 84 height 15
click at [382, 110] on li "不留/00/00" at bounding box center [380, 114] width 105 height 14
type input "不留/00/00"
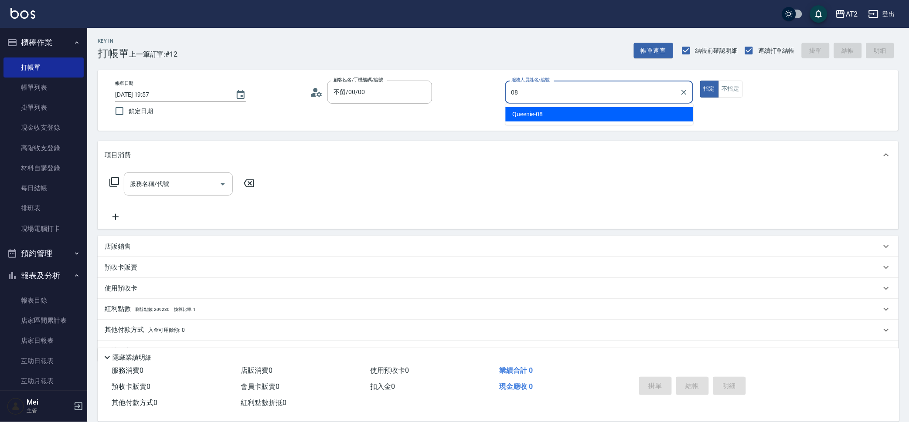
type input "Queenie-08"
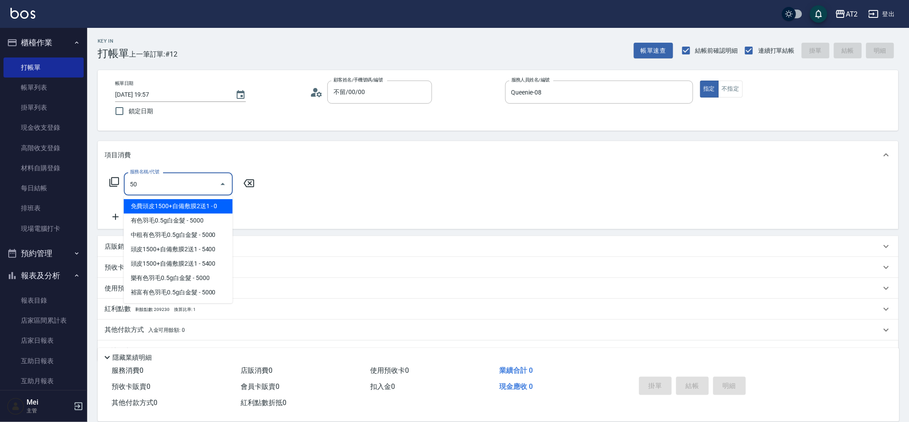
type input "501"
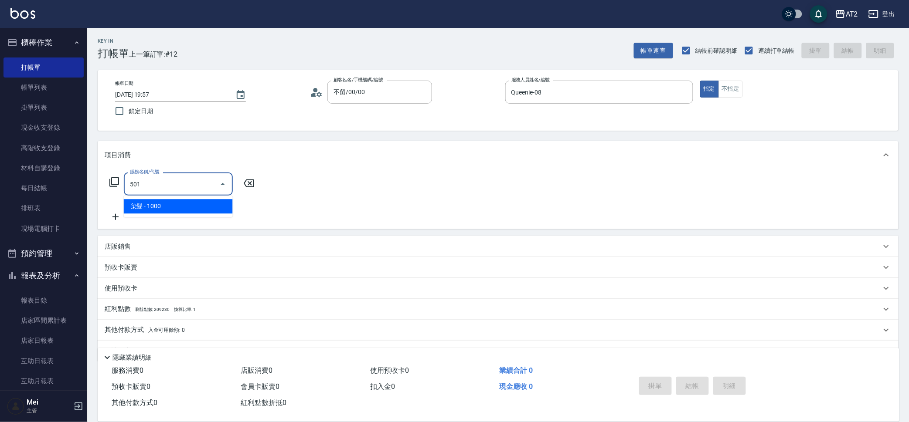
type input "100"
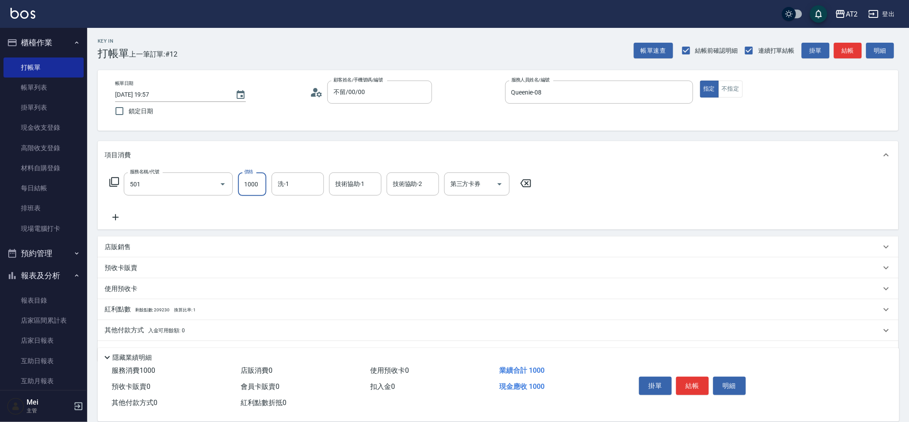
type input "染髮(501)"
type input "2"
type input "0"
type input "20"
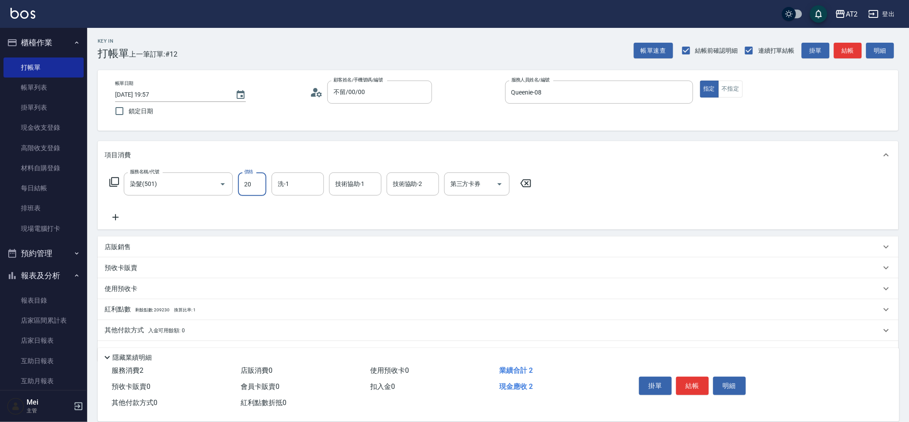
type input "209"
type input "200"
type input "2099"
type input "小潔-34"
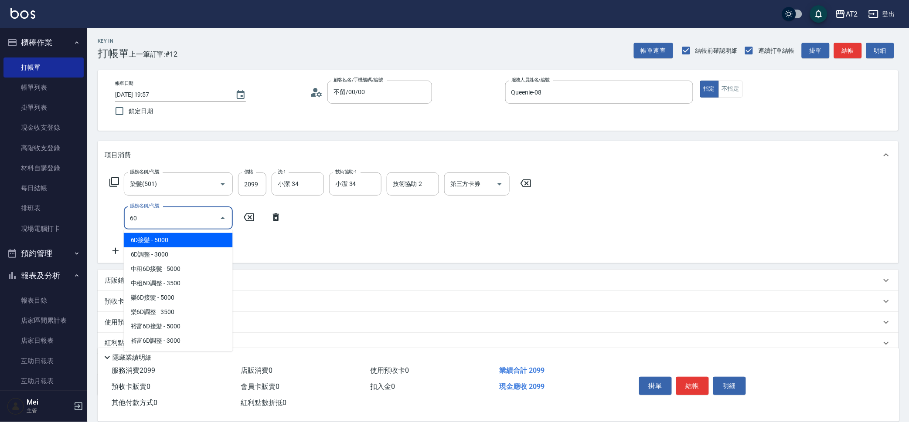
type input "601"
type input "300"
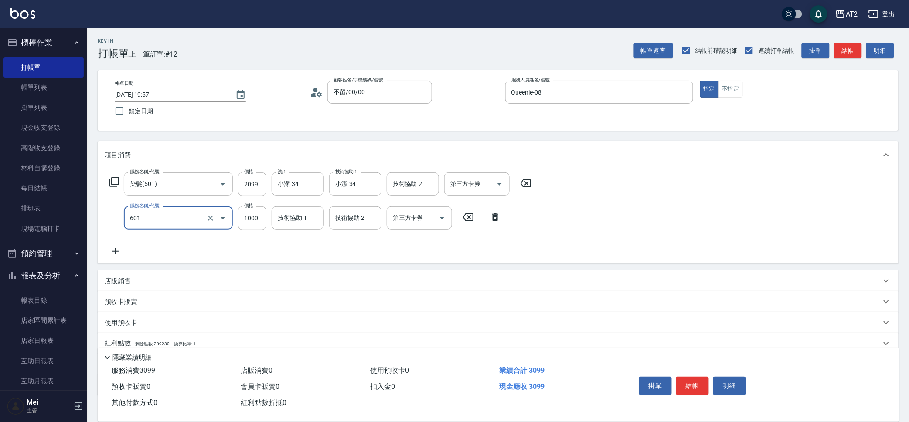
type input "自備護髮(601)"
type input "210"
type input "30"
type input "230"
type input "300"
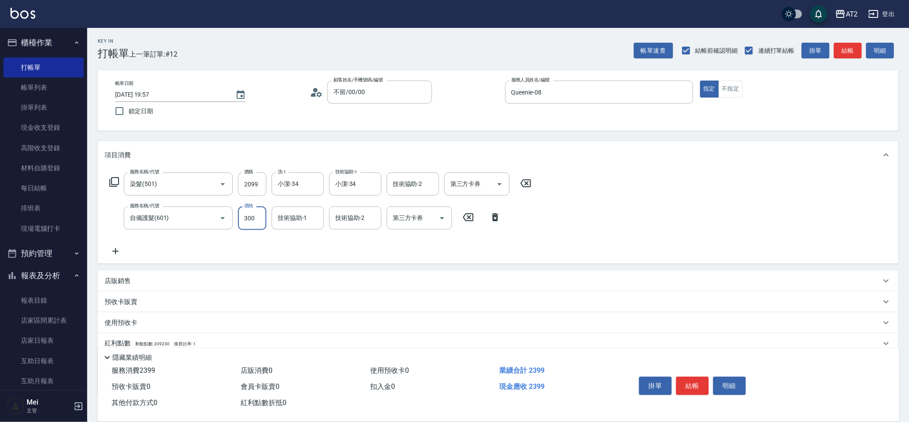
type input "500"
type input "3000"
type input "Ava-47"
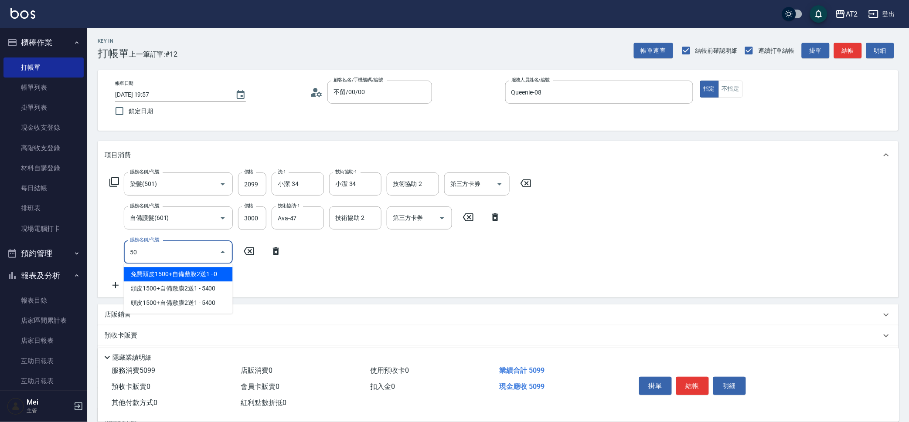
type input "502"
type input "550"
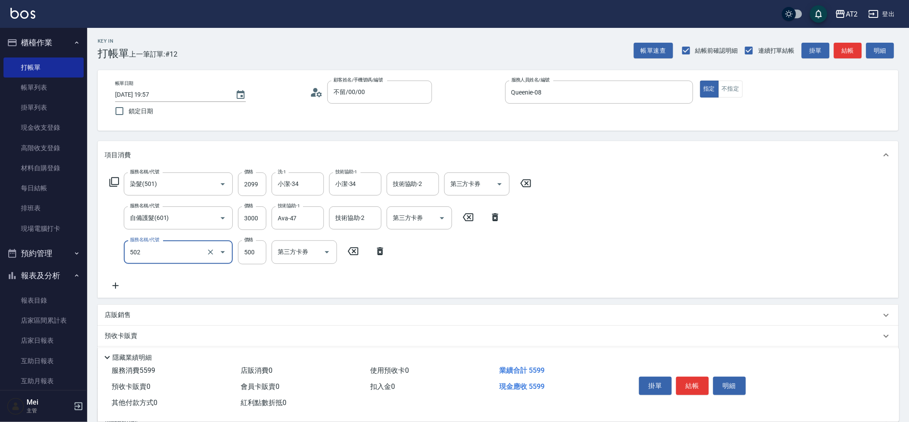
type input "漂髮(502)"
type input "0"
type input "500"
type input "0"
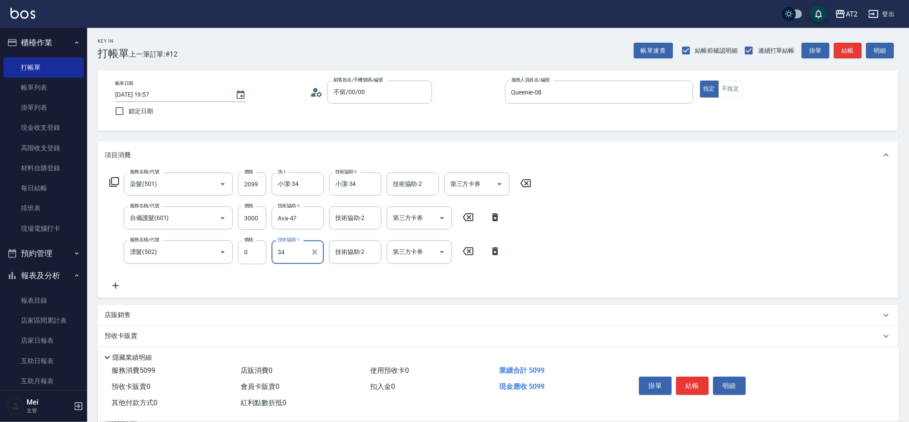
type input "小潔-34"
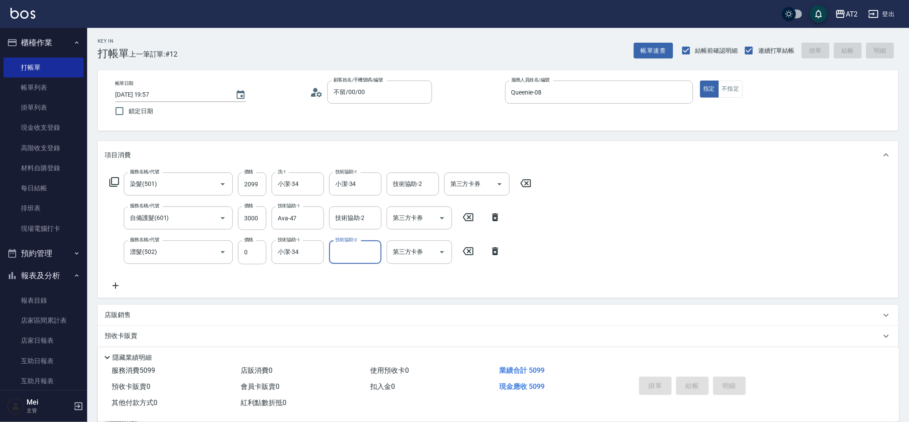
type input "[DATE] 19:58"
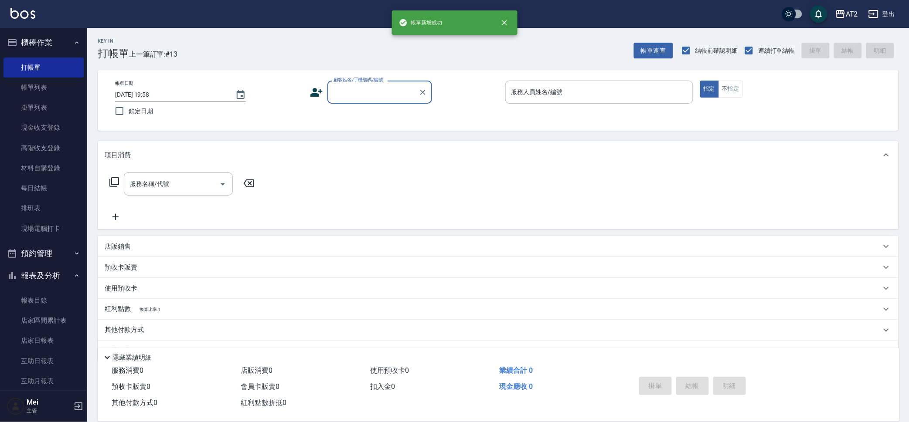
click at [389, 90] on input "顧客姓名/手機號碼/編號" at bounding box center [373, 92] width 84 height 15
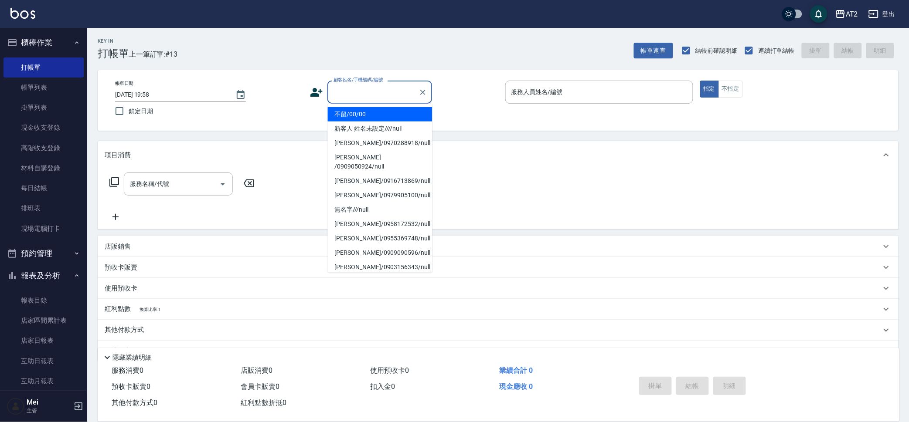
click at [377, 116] on li "不留/00/00" at bounding box center [380, 114] width 105 height 14
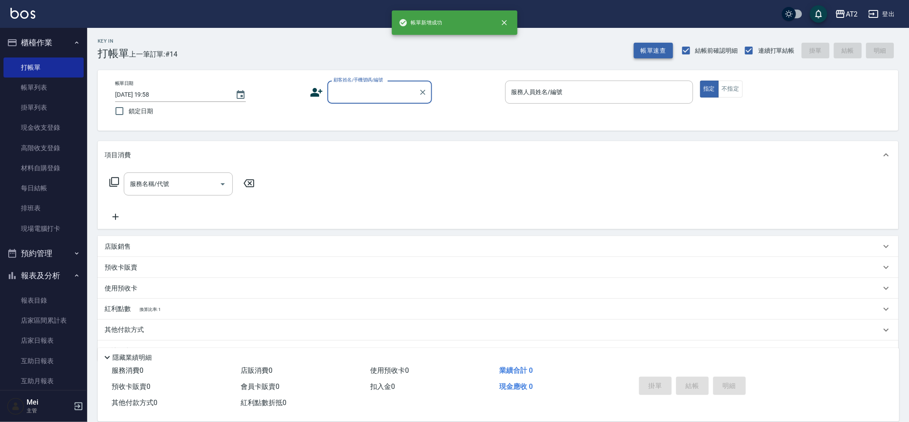
click at [645, 51] on button "帳單速查" at bounding box center [653, 51] width 39 height 16
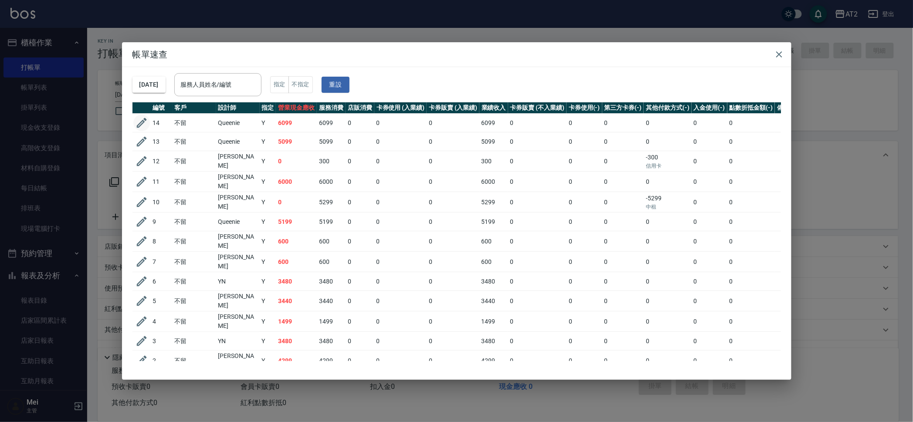
click at [139, 120] on icon "button" at bounding box center [141, 122] width 13 height 13
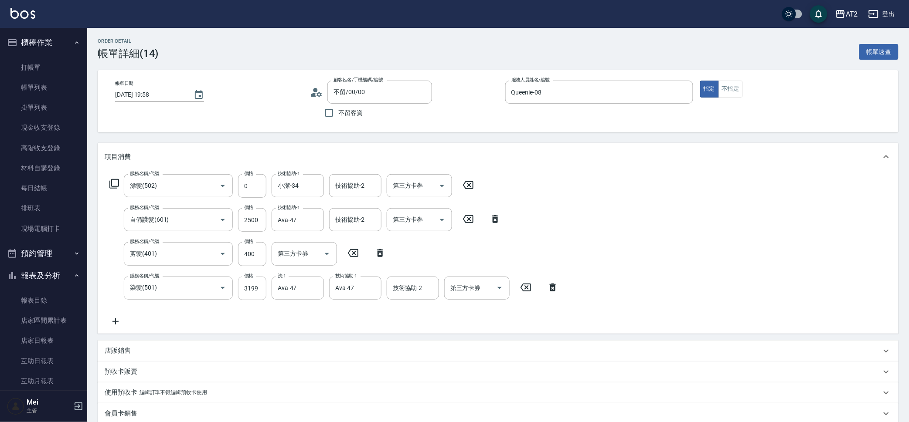
click at [255, 289] on input "3199" at bounding box center [252, 289] width 28 height 24
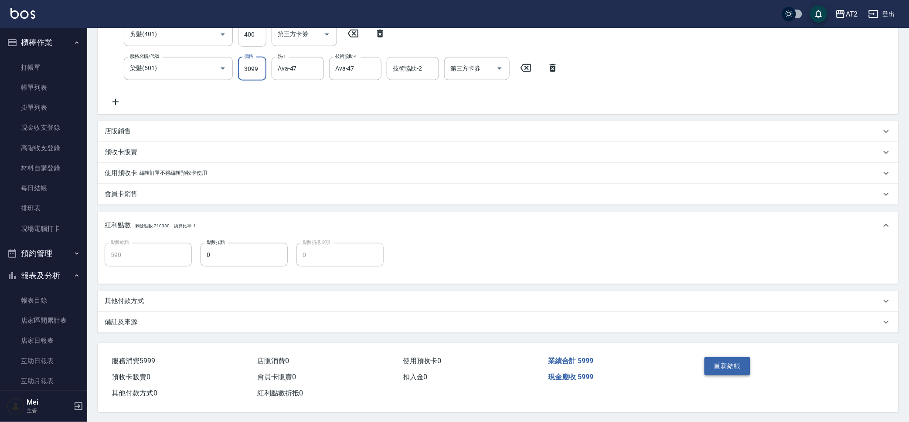
scroll to position [222, 0]
click at [735, 367] on button "重新結帳" at bounding box center [727, 365] width 46 height 18
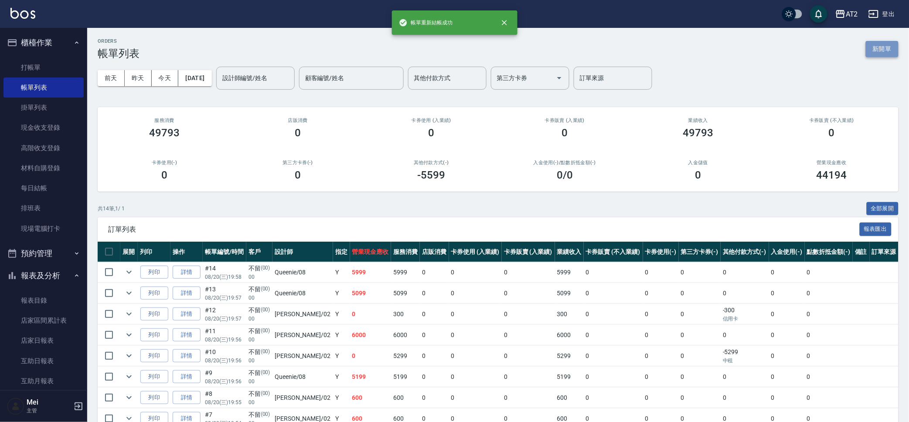
click at [872, 52] on button "新開單" at bounding box center [882, 49] width 33 height 16
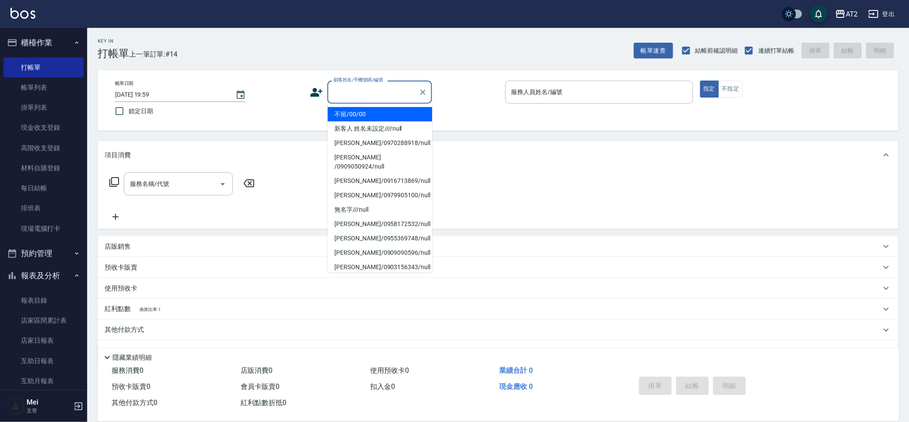
click at [352, 89] on input "顧客姓名/手機號碼/編號" at bounding box center [373, 92] width 84 height 15
click at [373, 111] on li "不留/00/00" at bounding box center [380, 114] width 105 height 14
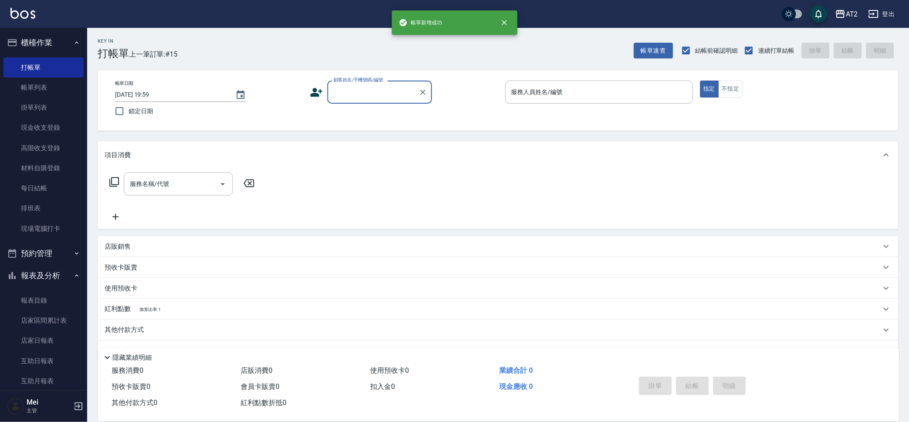
click at [389, 98] on input "顧客姓名/手機號碼/編號" at bounding box center [373, 92] width 84 height 15
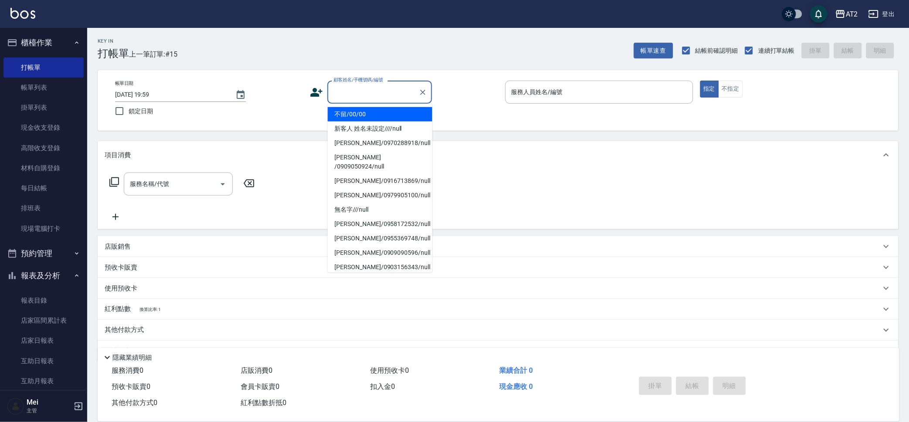
click at [378, 111] on li "不留/00/00" at bounding box center [380, 114] width 105 height 14
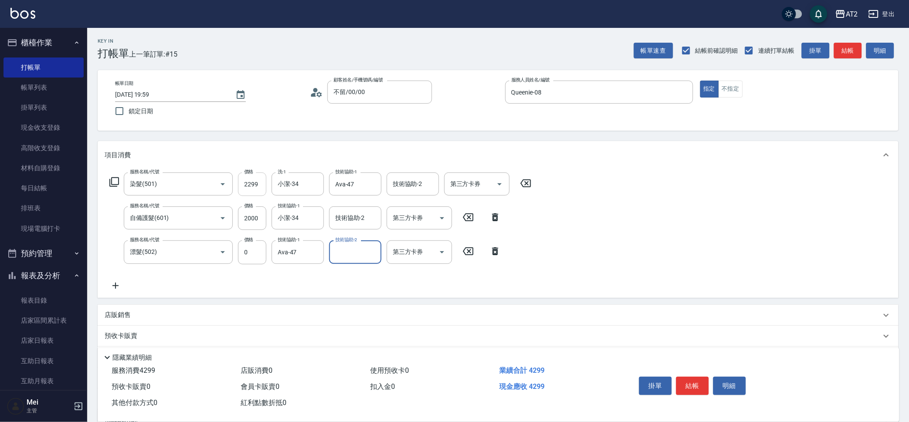
click at [242, 173] on input "2299" at bounding box center [252, 185] width 28 height 24
click at [247, 182] on input "2299" at bounding box center [252, 185] width 28 height 24
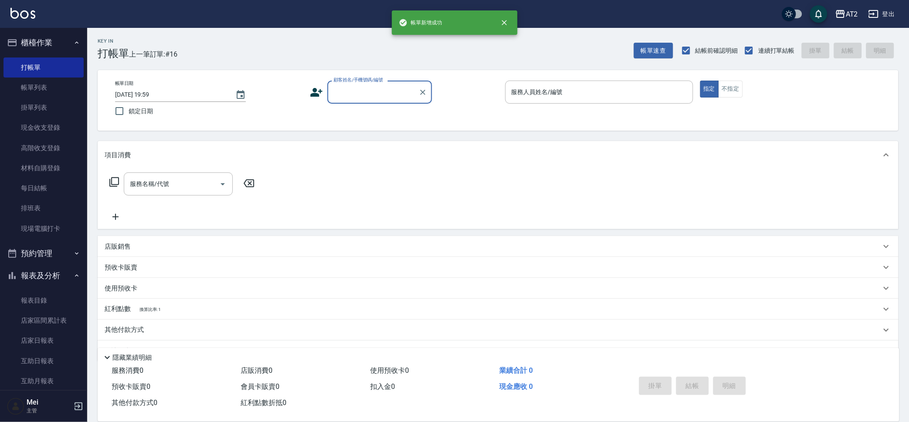
click at [377, 85] on input "顧客姓名/手機號碼/編號" at bounding box center [373, 92] width 84 height 15
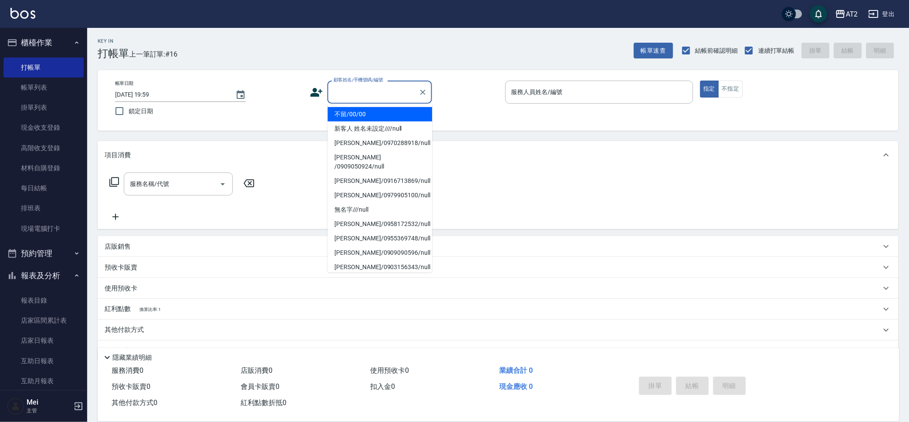
click at [357, 116] on li "不留/00/00" at bounding box center [380, 114] width 105 height 14
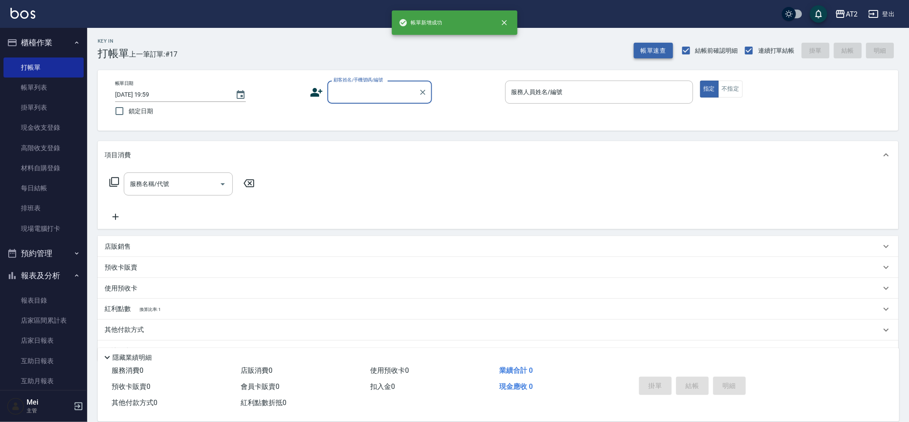
click at [652, 51] on button "帳單速查" at bounding box center [653, 51] width 39 height 16
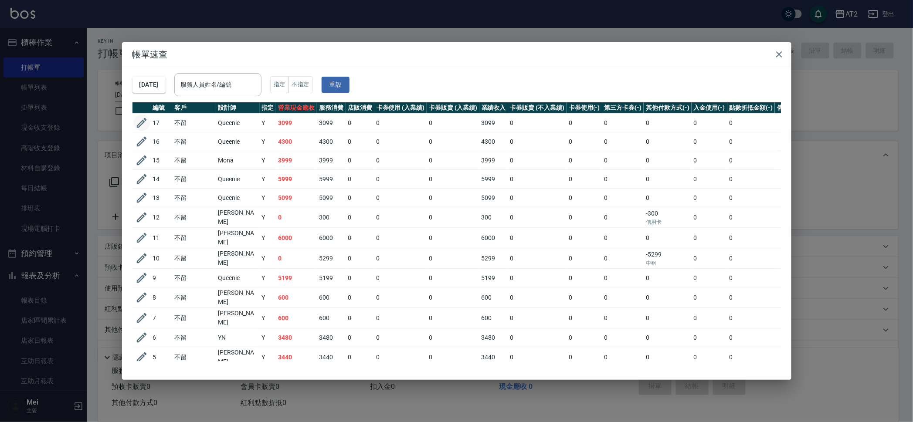
click at [136, 122] on icon "button" at bounding box center [141, 122] width 13 height 13
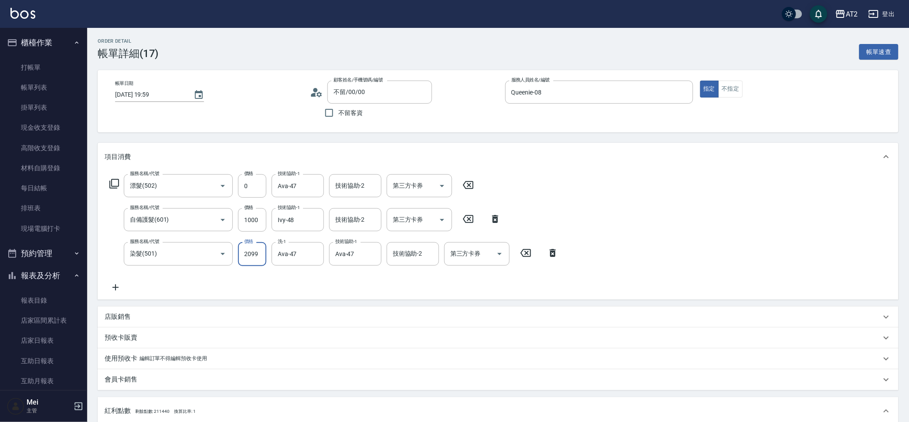
click at [258, 255] on input "2099" at bounding box center [252, 254] width 28 height 24
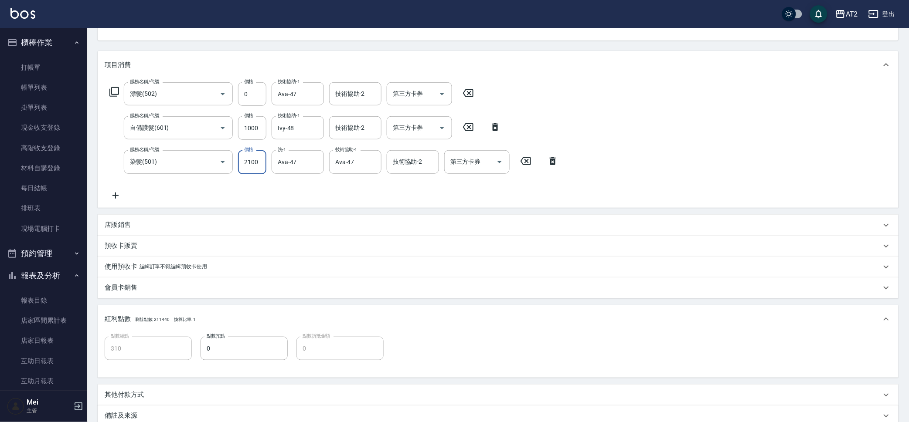
scroll to position [188, 0]
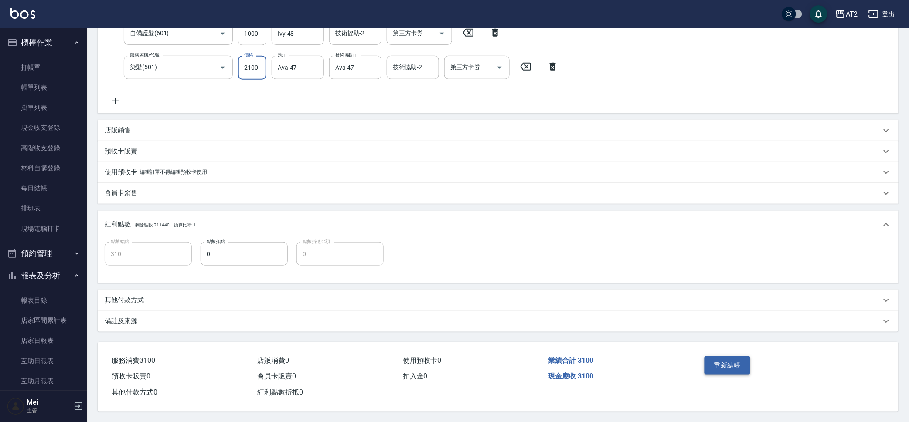
click at [738, 366] on button "重新結帳" at bounding box center [727, 365] width 46 height 18
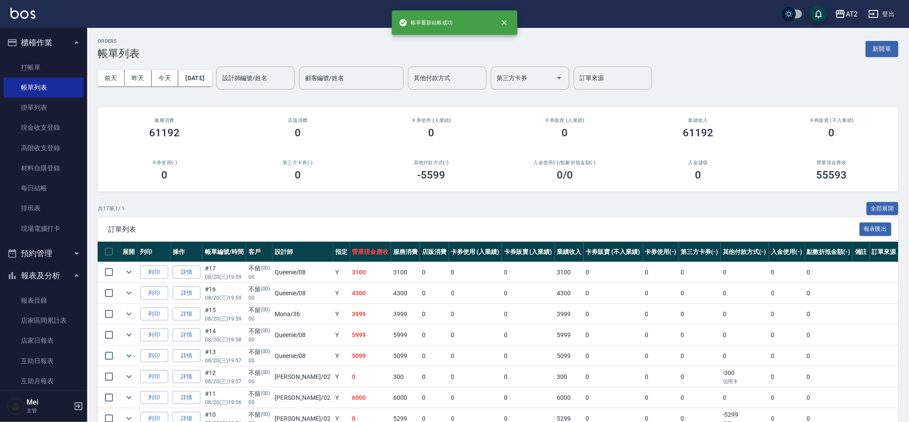
click at [862, 44] on div "ORDERS 帳單列表 新開單" at bounding box center [498, 48] width 801 height 21
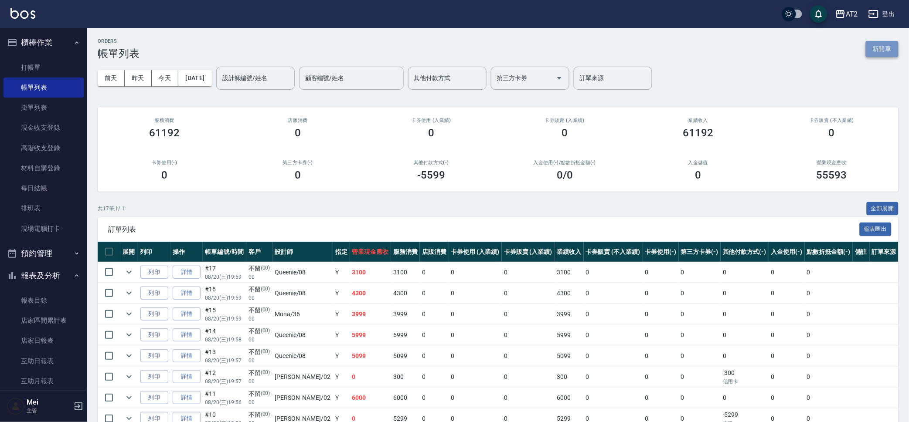
click at [875, 51] on button "新開單" at bounding box center [882, 49] width 33 height 16
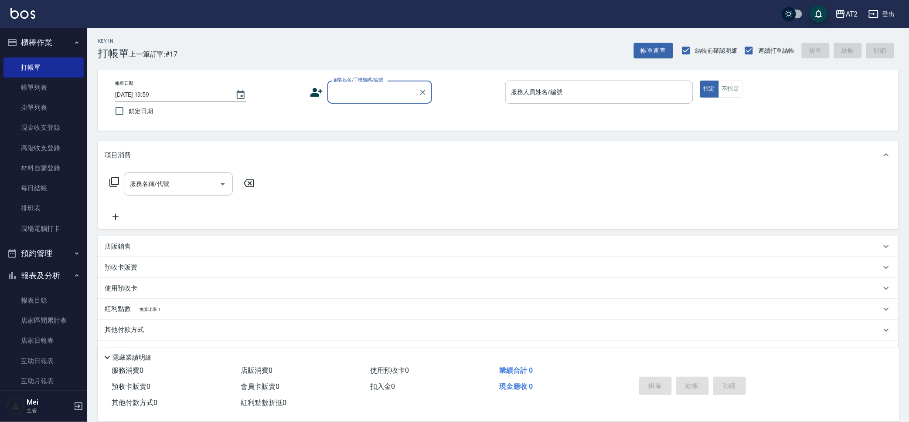
click at [343, 92] on input "顧客姓名/手機號碼/編號" at bounding box center [373, 92] width 84 height 15
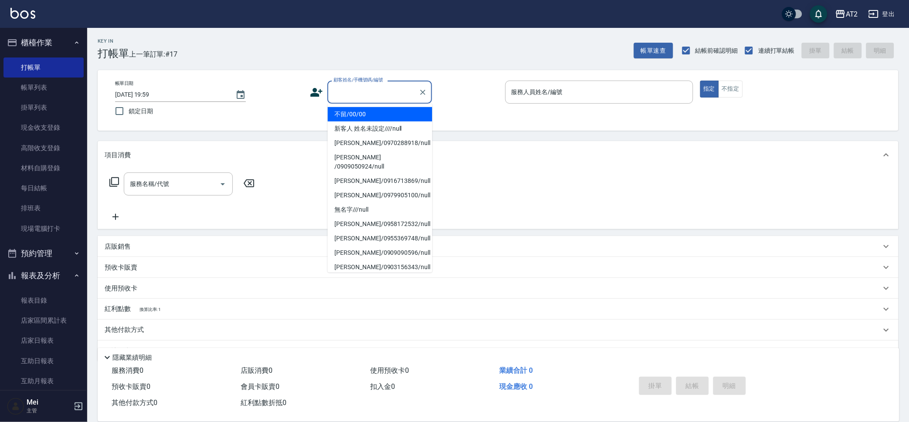
click at [368, 115] on li "不留/00/00" at bounding box center [380, 114] width 105 height 14
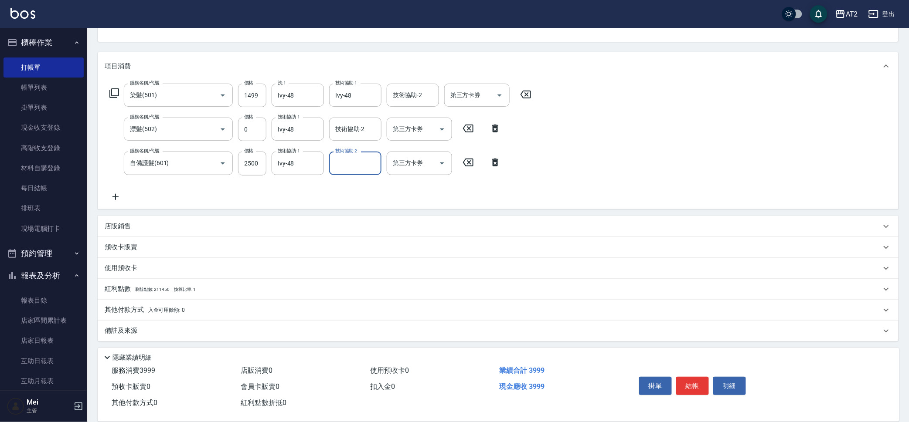
scroll to position [90, 0]
drag, startPoint x: 173, startPoint y: 312, endPoint x: 174, endPoint y: 308, distance: 4.9
click at [173, 310] on p "其他付款方式 入金可用餘額: 0" at bounding box center [145, 310] width 80 height 10
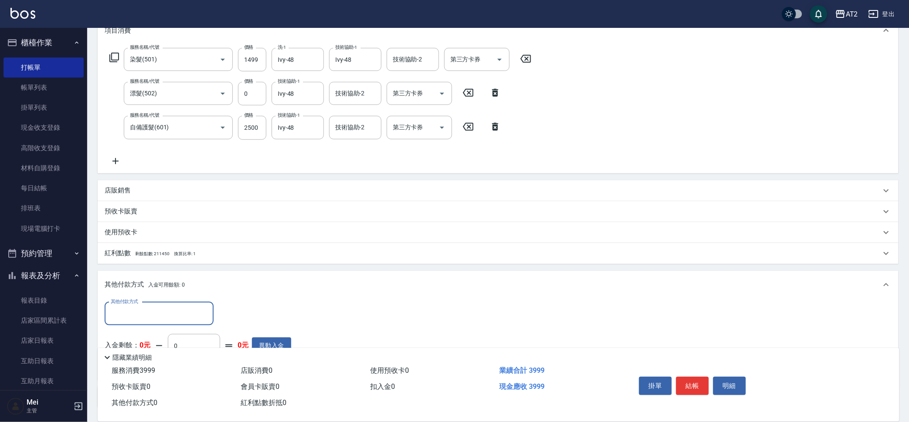
scroll to position [192, 0]
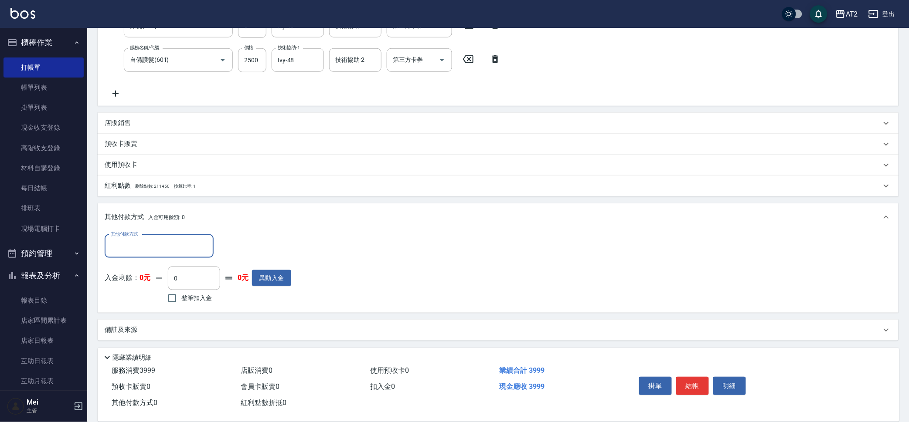
click at [186, 245] on input "其他付款方式" at bounding box center [159, 246] width 101 height 15
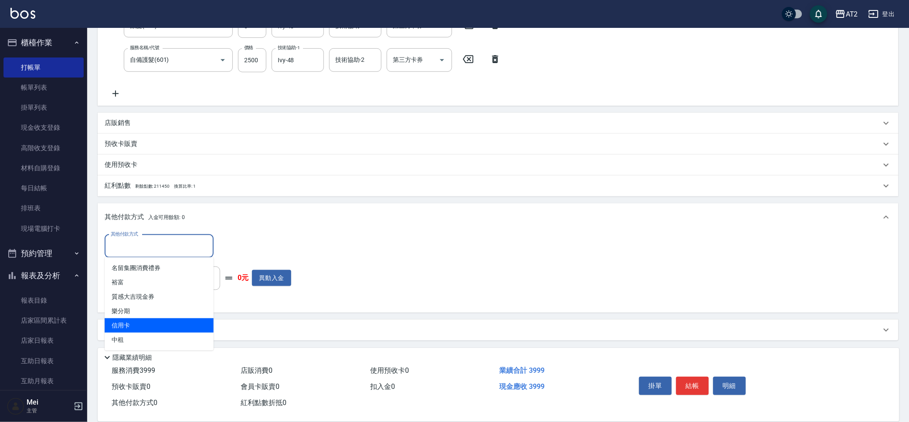
click at [159, 326] on span "信用卡" at bounding box center [159, 326] width 109 height 14
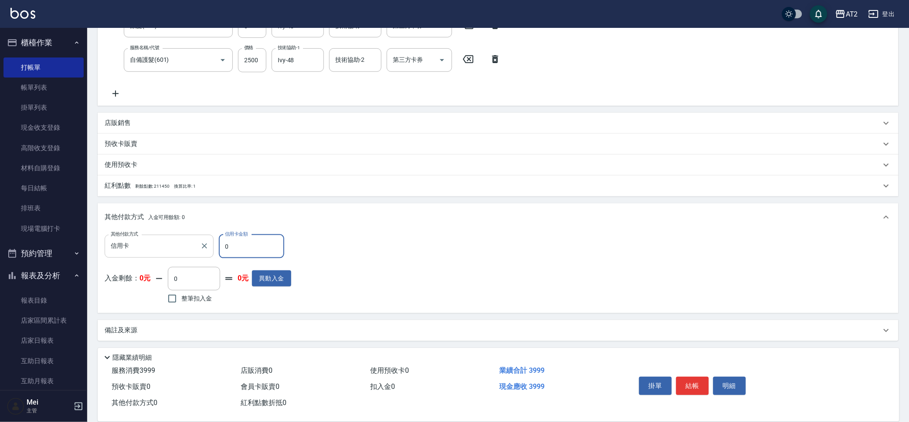
drag, startPoint x: 206, startPoint y: 239, endPoint x: 187, endPoint y: 240, distance: 18.8
click at [188, 240] on div "其他付款方式 信用卡 其他付款方式 信用卡金額 0 信用卡金額" at bounding box center [198, 247] width 187 height 24
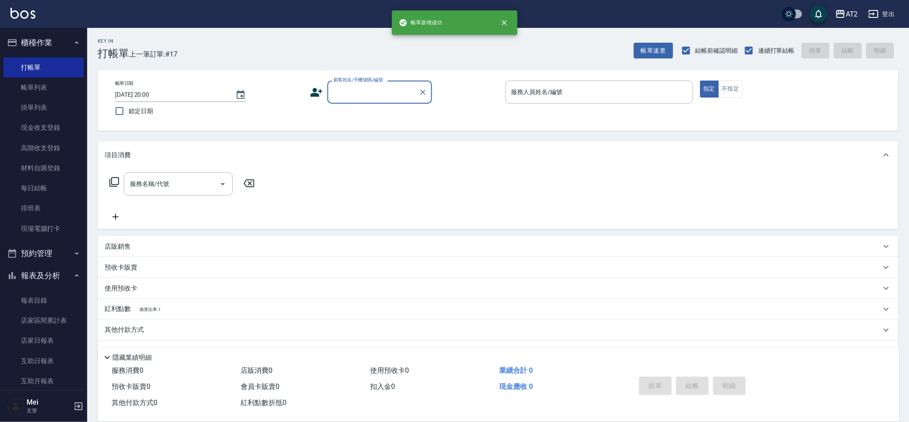
scroll to position [0, 0]
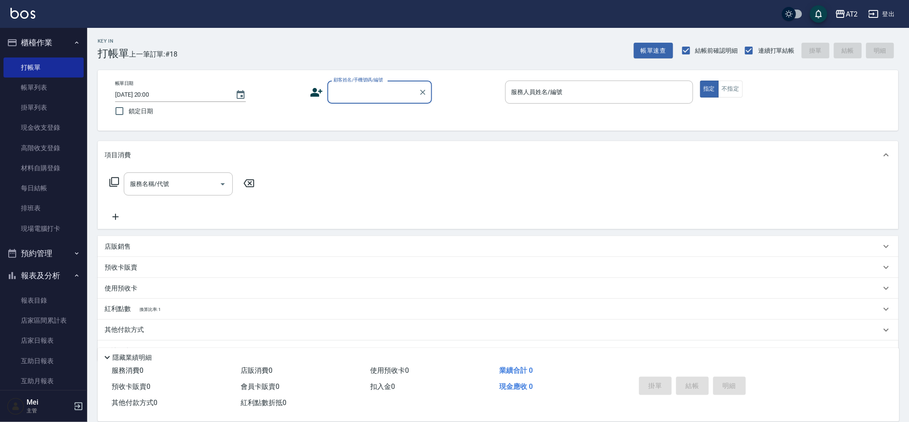
click at [367, 88] on input "顧客姓名/手機號碼/編號" at bounding box center [373, 92] width 84 height 15
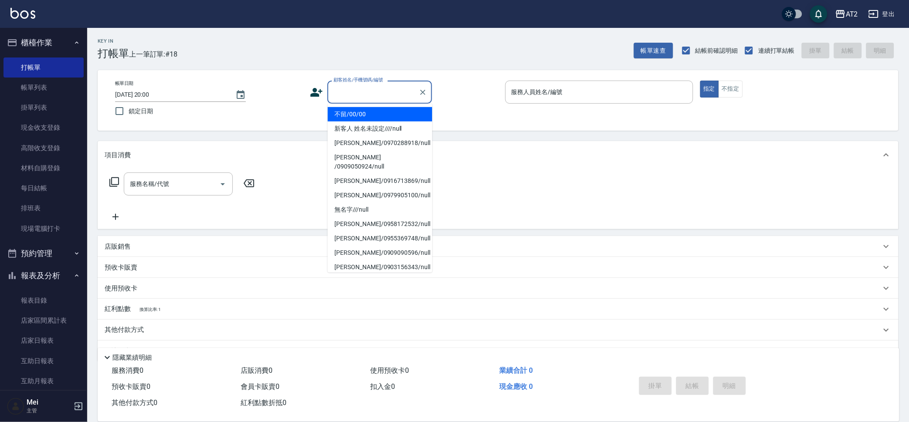
click at [363, 117] on li "不留/00/00" at bounding box center [380, 114] width 105 height 14
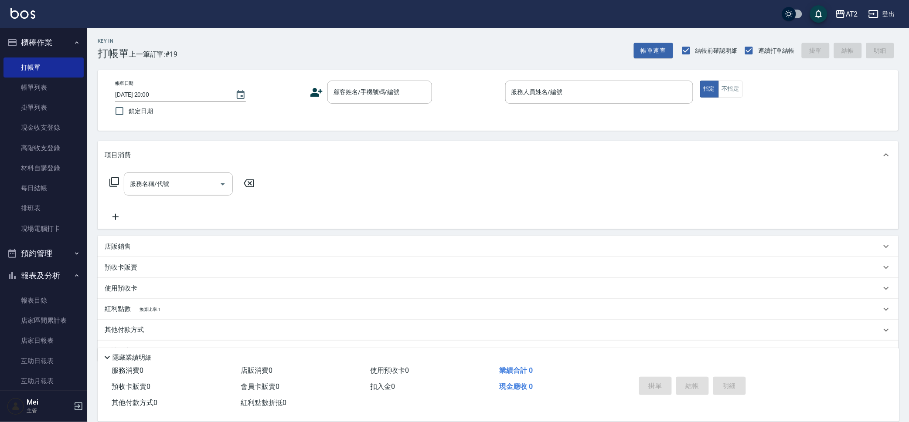
click at [249, 44] on div "Key In 打帳單 上一筆訂單:#19 帳單速查 結帳前確認明細 連續打單結帳 掛單 結帳 明細" at bounding box center [492, 44] width 811 height 32
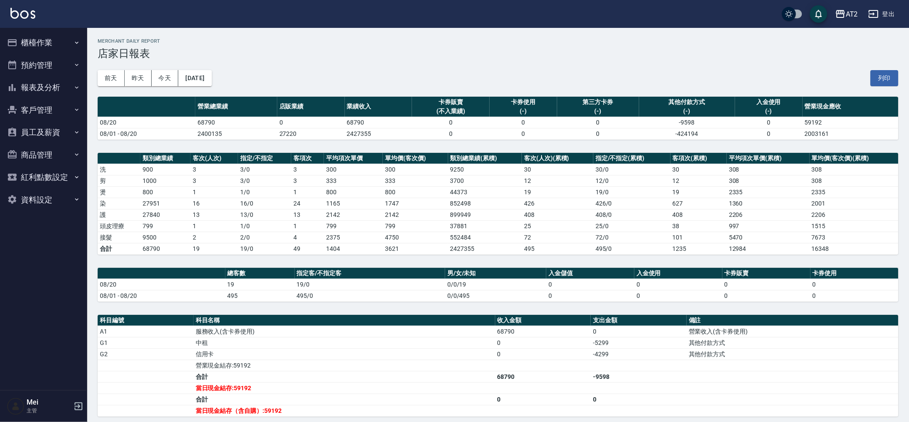
click at [49, 85] on button "報表及分析" at bounding box center [43, 87] width 80 height 23
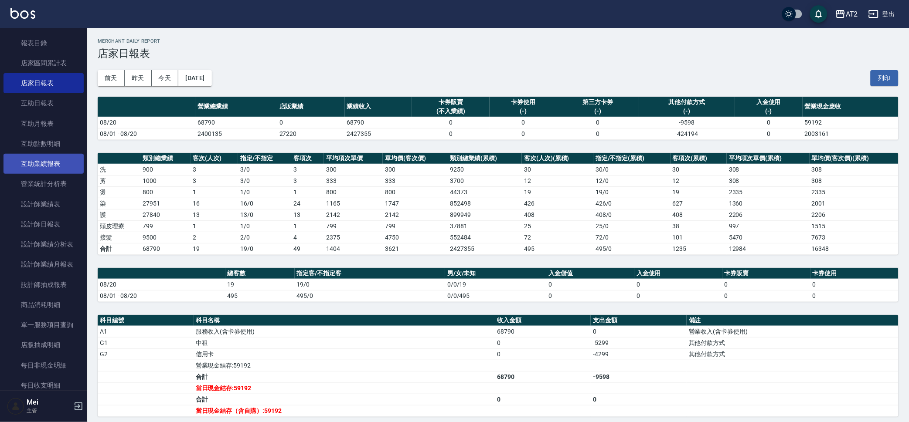
scroll to position [54, 0]
